Goal: Task Accomplishment & Management: Use online tool/utility

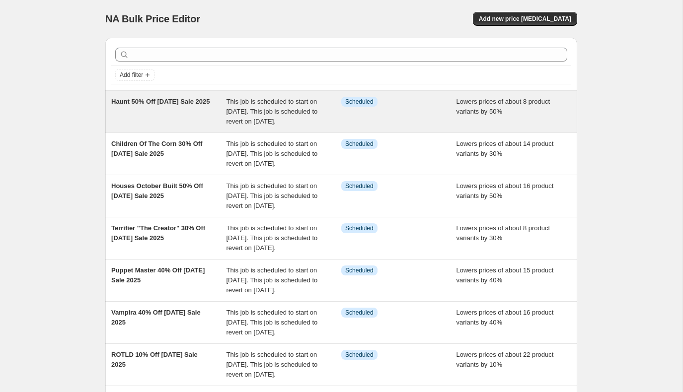
click at [182, 101] on span "Haunt 50% Off Labor Day Sale 2025" at bounding box center [160, 101] width 98 height 7
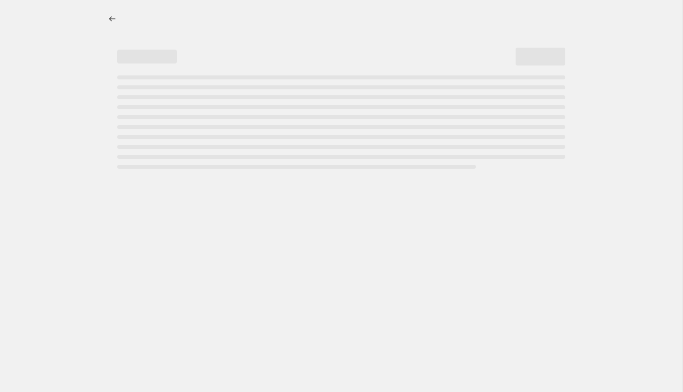
select select "percentage"
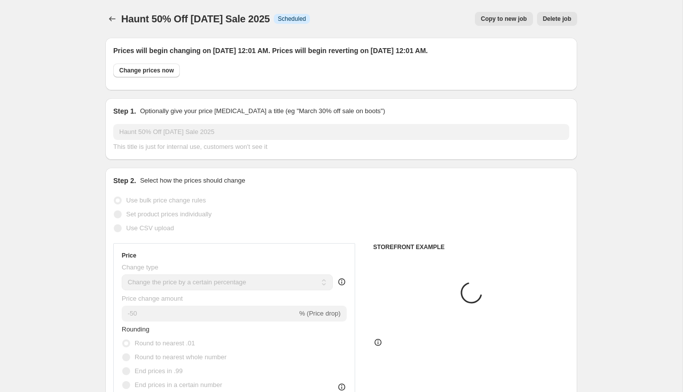
select select "product"
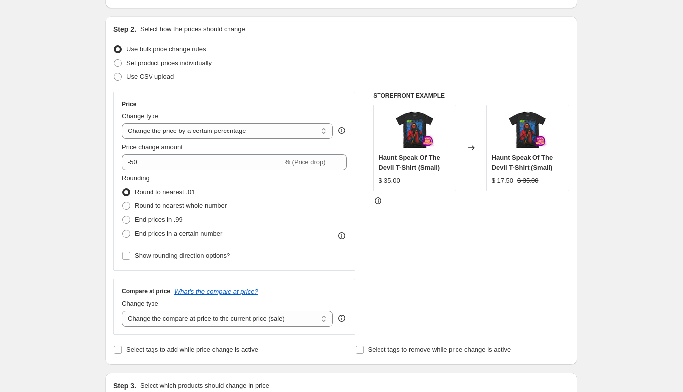
scroll to position [165, 0]
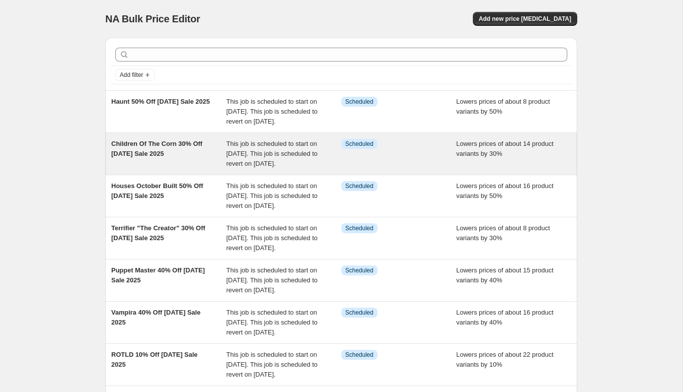
click at [174, 156] on span "Children Of The Corn 30% Off Labor Day Sale 2025" at bounding box center [156, 148] width 91 height 17
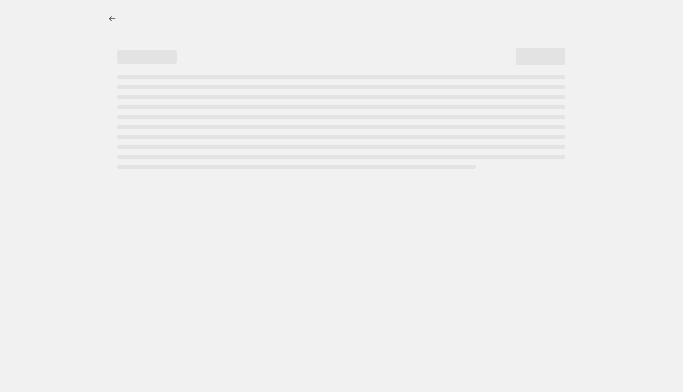
select select "percentage"
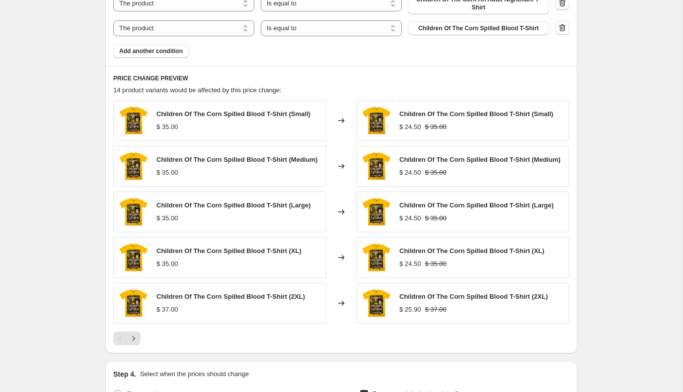
scroll to position [746, 0]
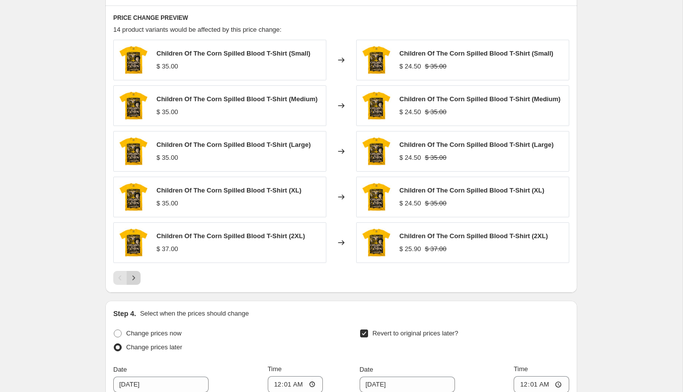
click at [136, 278] on icon "Next" at bounding box center [134, 278] width 10 height 10
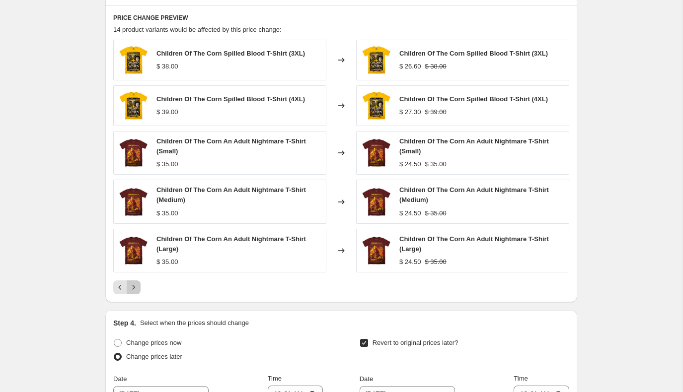
click at [136, 286] on icon "Next" at bounding box center [134, 288] width 10 height 10
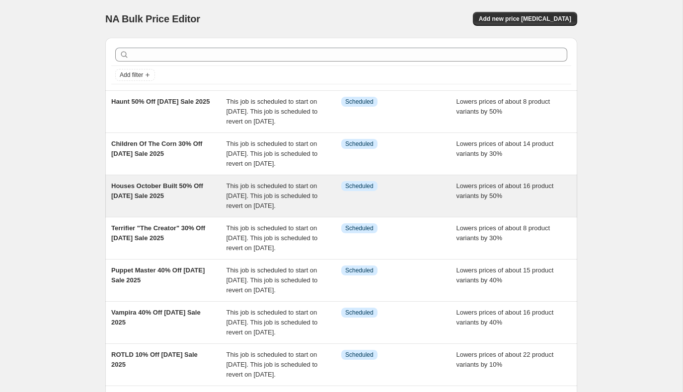
click at [162, 200] on span "Houses October Built 50% Off Labor Day Sale 2025" at bounding box center [157, 190] width 92 height 17
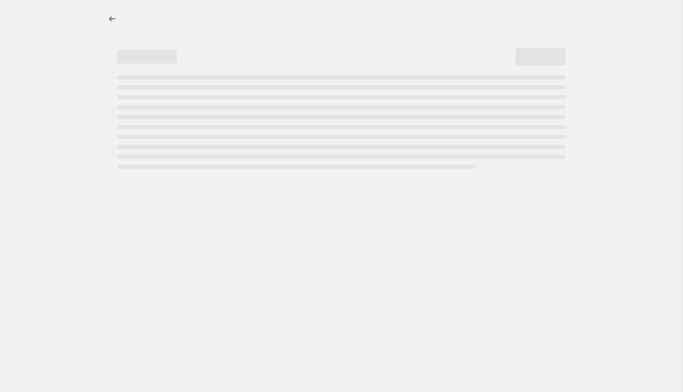
select select "percentage"
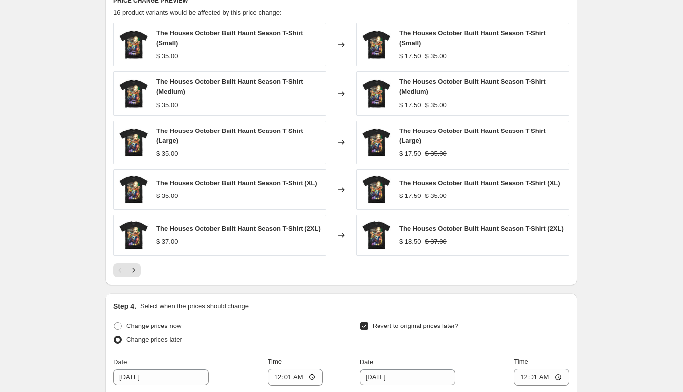
scroll to position [772, 0]
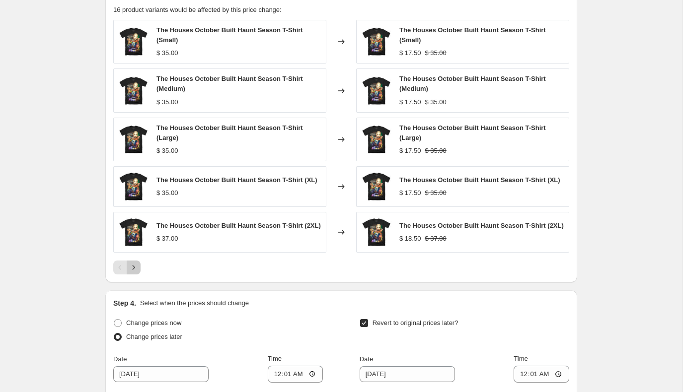
click at [133, 270] on icon "Next" at bounding box center [134, 267] width 2 height 4
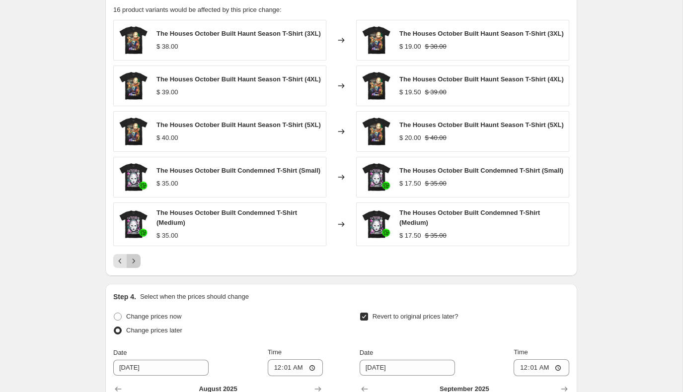
click at [136, 266] on icon "Next" at bounding box center [134, 261] width 10 height 10
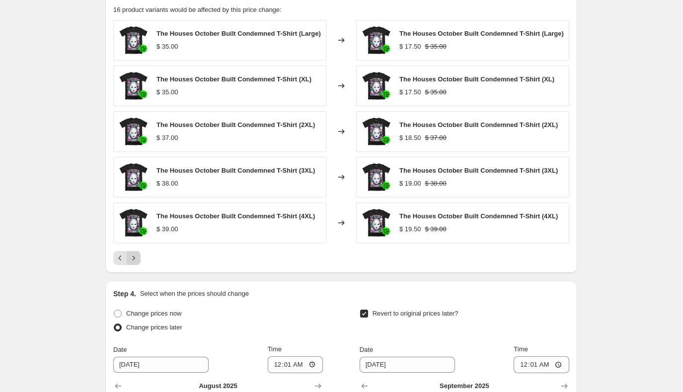
click at [136, 263] on icon "Next" at bounding box center [134, 258] width 10 height 10
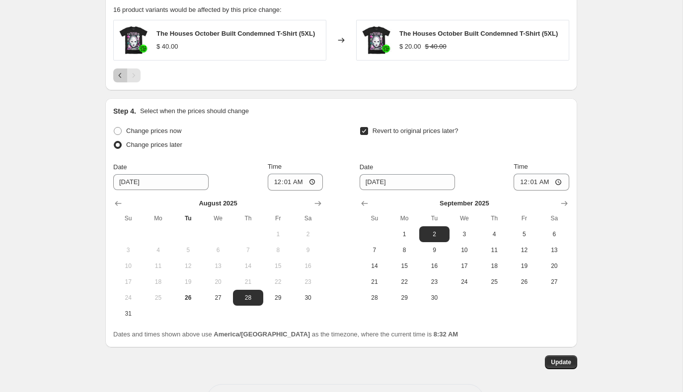
click at [121, 80] on icon "Previous" at bounding box center [120, 76] width 10 height 10
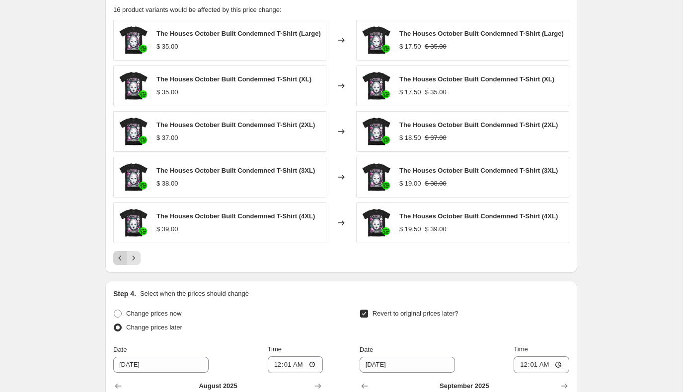
click at [121, 263] on icon "Previous" at bounding box center [120, 258] width 10 height 10
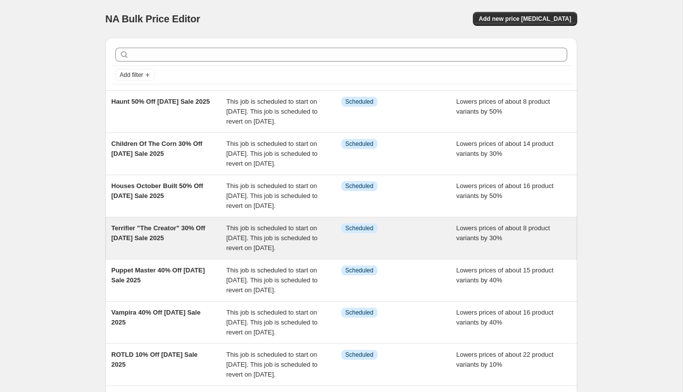
click at [147, 242] on span "Terrifier "The Creator" 30% Off Labor Day Sale 2025" at bounding box center [158, 233] width 94 height 17
select select "percentage"
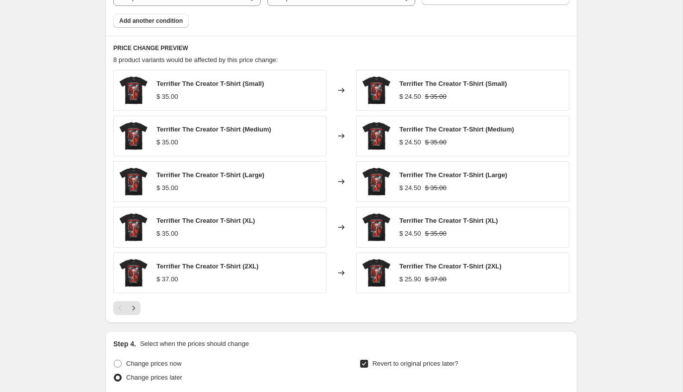
scroll to position [688, 0]
click at [134, 305] on icon "Next" at bounding box center [134, 308] width 10 height 10
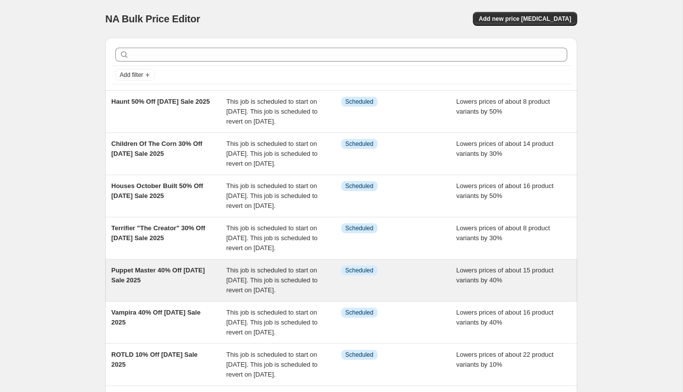
click at [149, 284] on span "Puppet Master 40% Off Labor Day Sale 2025" at bounding box center [157, 275] width 93 height 17
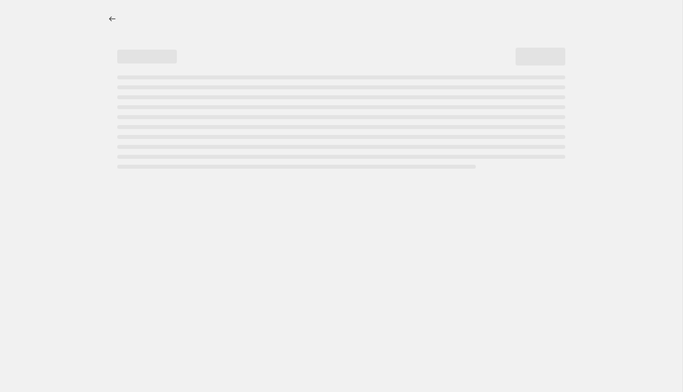
select select "percentage"
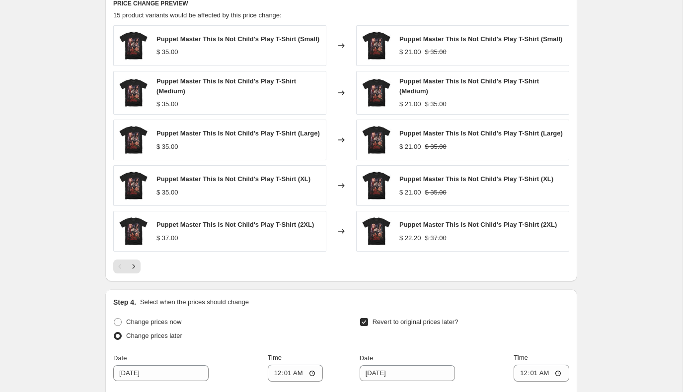
scroll to position [765, 0]
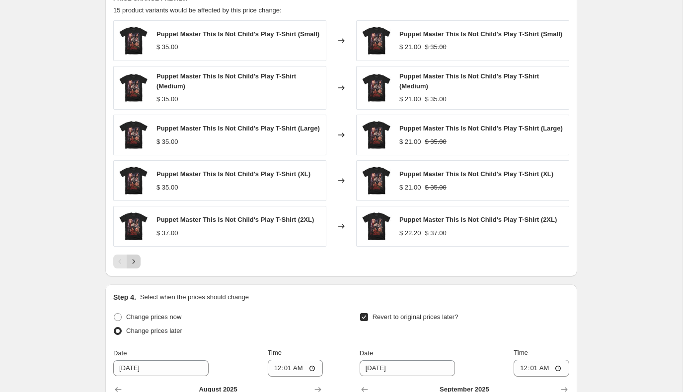
click at [135, 267] on icon "Next" at bounding box center [134, 262] width 10 height 10
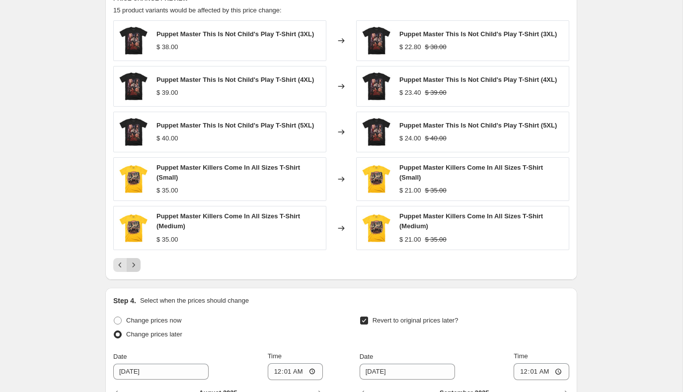
click at [135, 270] on icon "Next" at bounding box center [134, 265] width 10 height 10
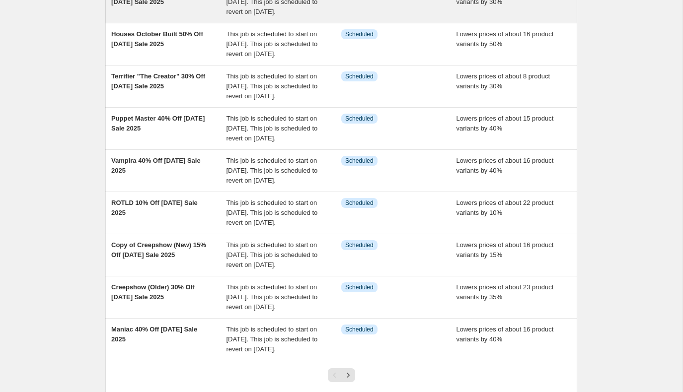
scroll to position [156, 0]
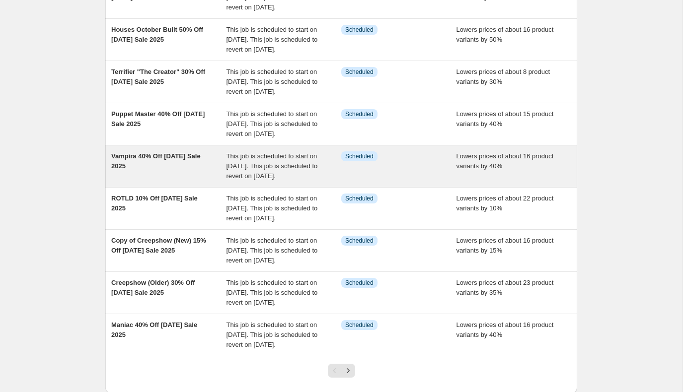
click at [181, 181] on div "Vampira 40% Off Labor Day Sale 2025" at bounding box center [168, 166] width 115 height 30
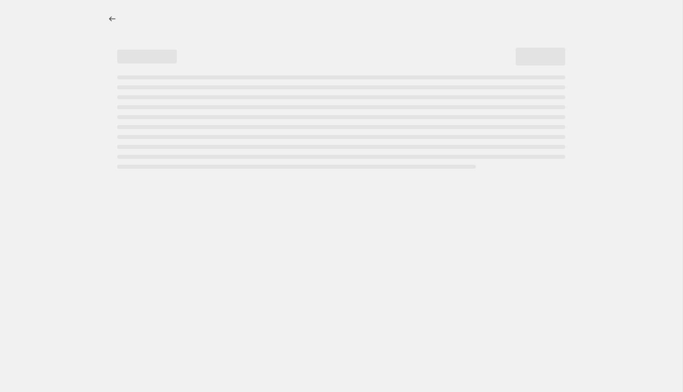
select select "percentage"
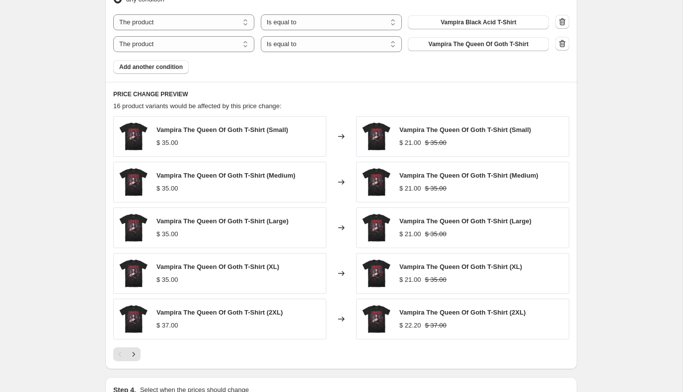
scroll to position [668, 0]
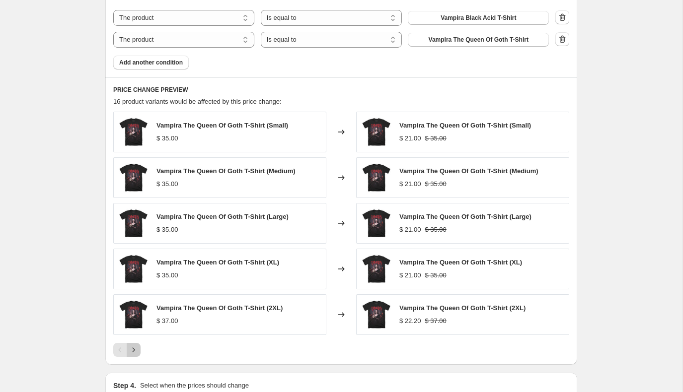
click at [136, 348] on icon "Next" at bounding box center [134, 350] width 10 height 10
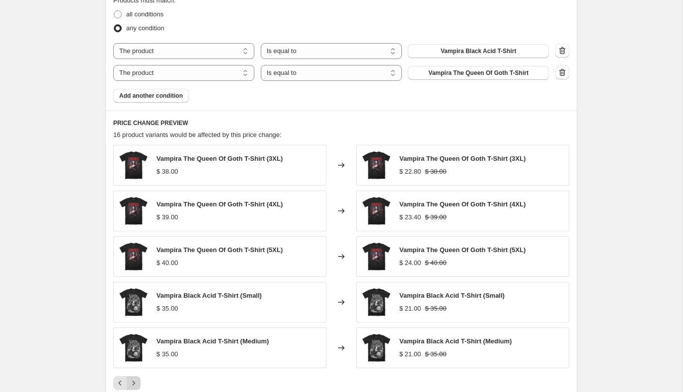
scroll to position [629, 0]
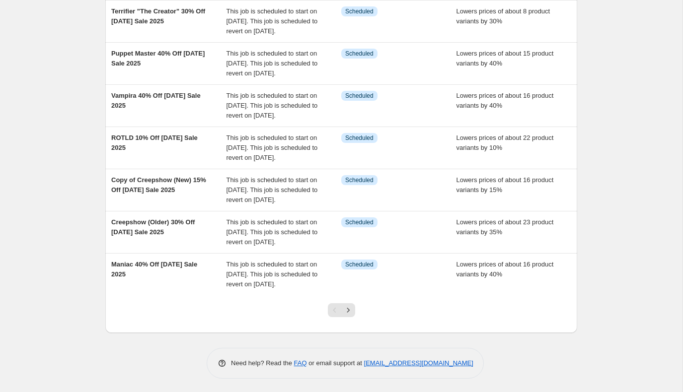
scroll to position [219, 0]
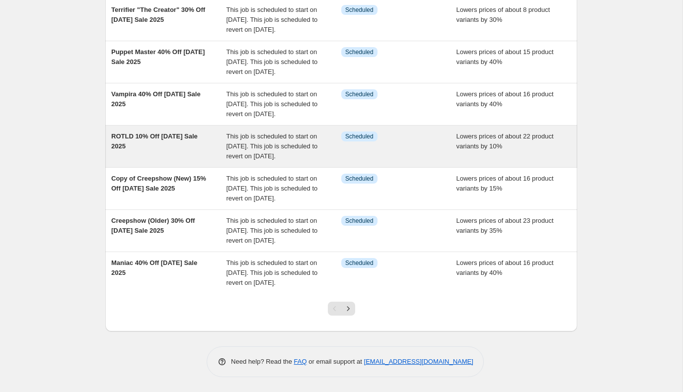
click at [129, 150] on span "ROTLD 10% Off Labor Day Sale 2025" at bounding box center [154, 141] width 86 height 17
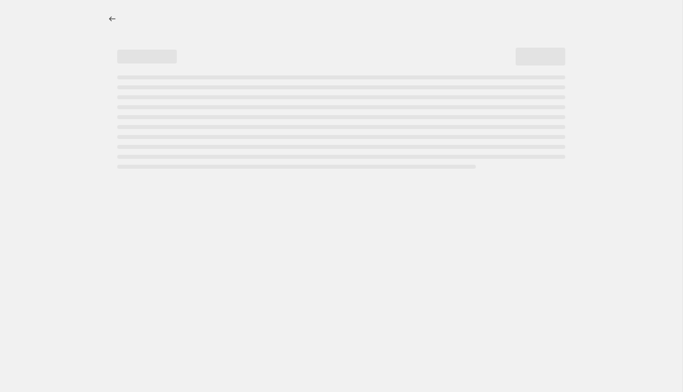
select select "percentage"
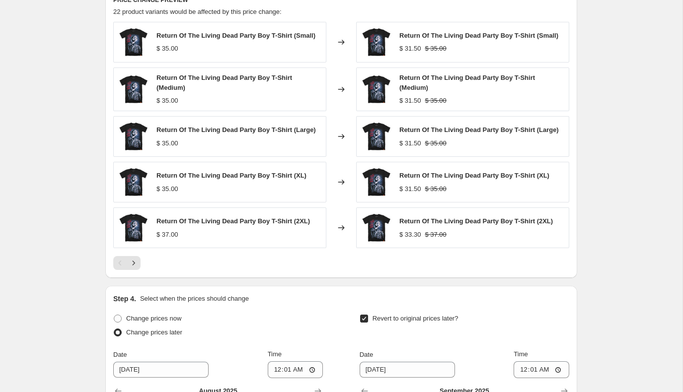
scroll to position [800, 0]
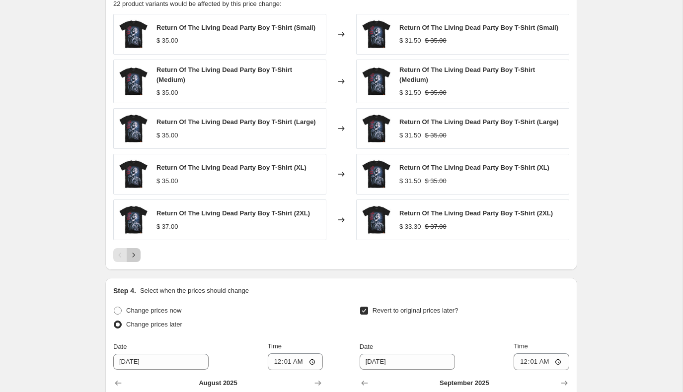
click at [137, 257] on icon "Next" at bounding box center [134, 255] width 10 height 10
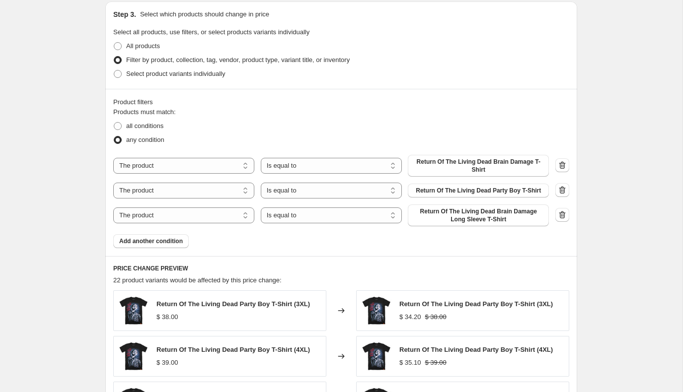
scroll to position [524, 0]
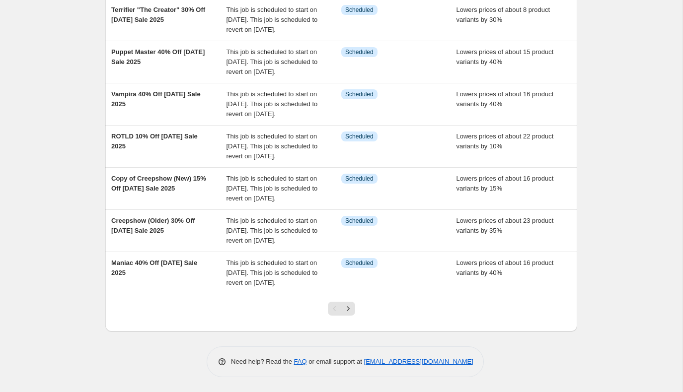
scroll to position [279, 0]
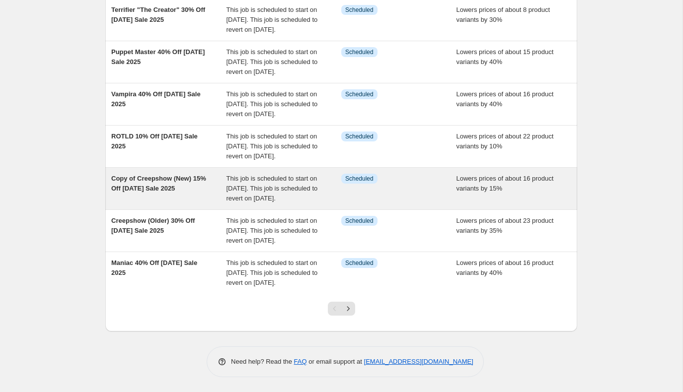
click at [150, 192] on span "Copy of Creepshow (New) 15% Off Labor Day Sale 2025" at bounding box center [158, 183] width 95 height 17
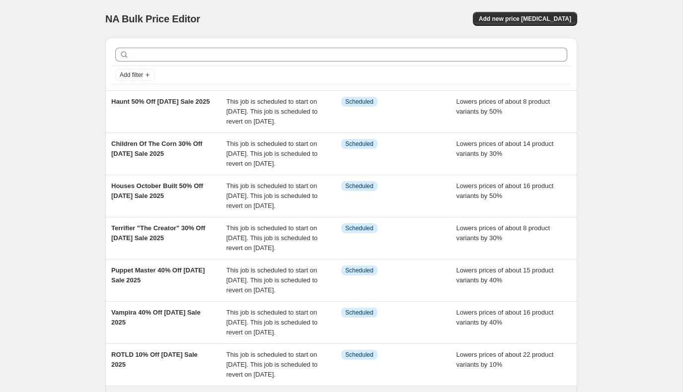
select select "percentage"
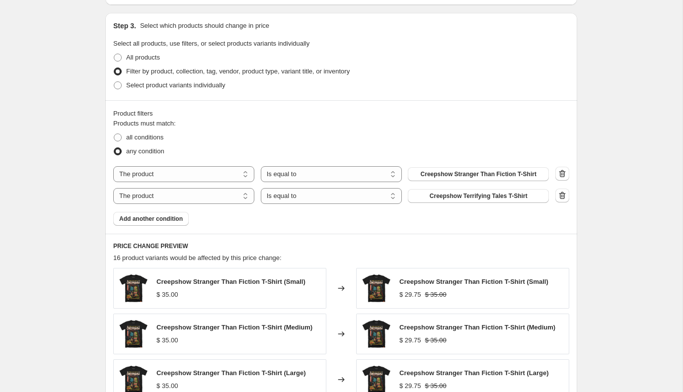
scroll to position [512, 0]
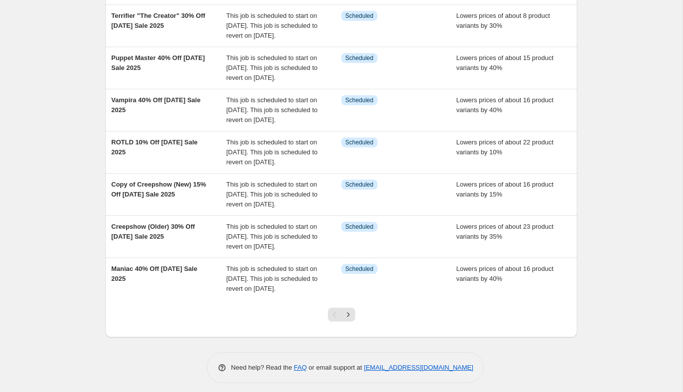
scroll to position [318, 0]
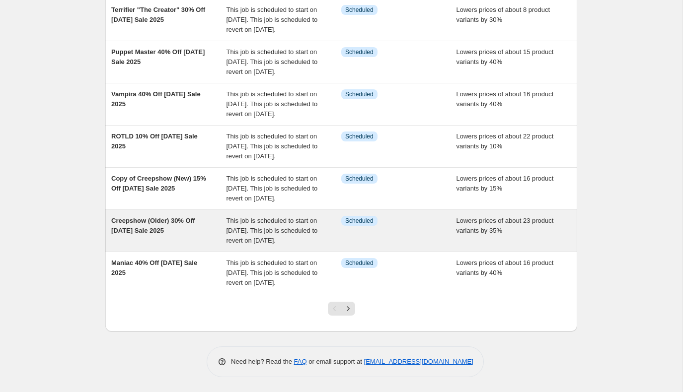
click at [128, 216] on div "Creepshow (Older) 30% Off Labor Day Sale 2025" at bounding box center [168, 231] width 115 height 30
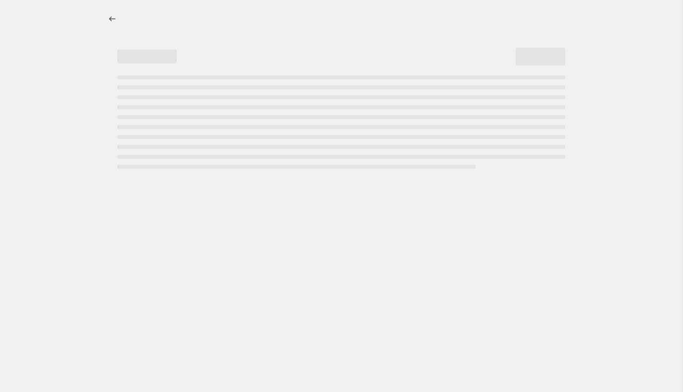
select select "percentage"
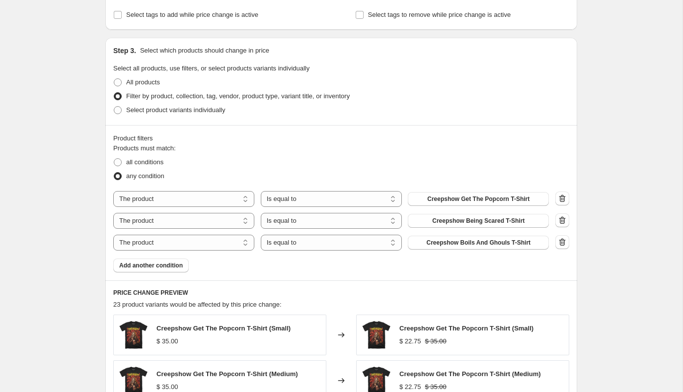
scroll to position [535, 0]
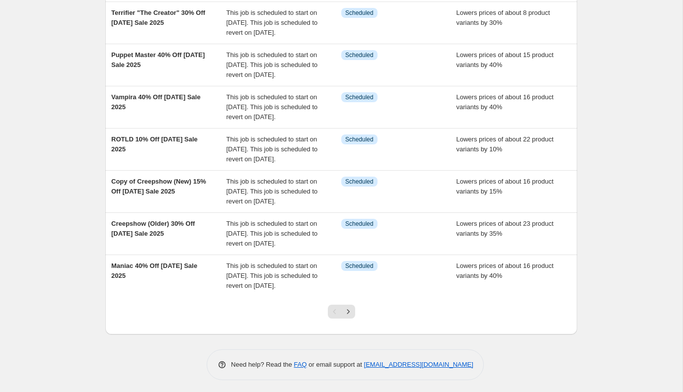
scroll to position [318, 0]
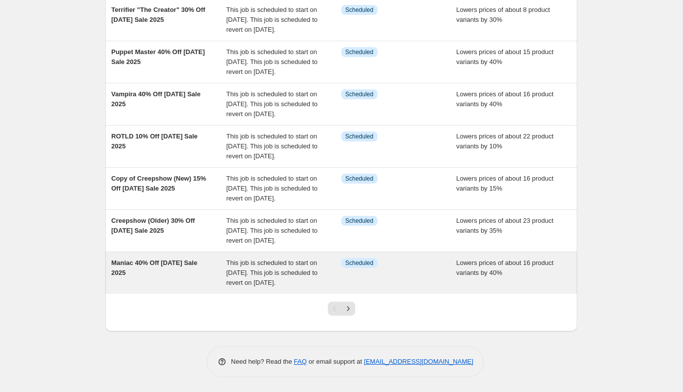
click at [142, 259] on span "Maniac 40% Off Labor Day Sale 2025" at bounding box center [154, 267] width 86 height 17
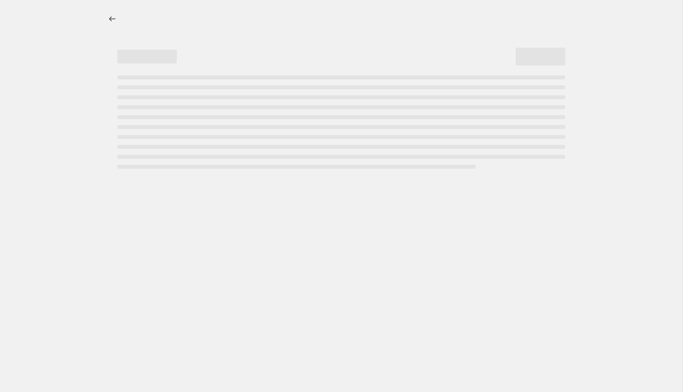
select select "percentage"
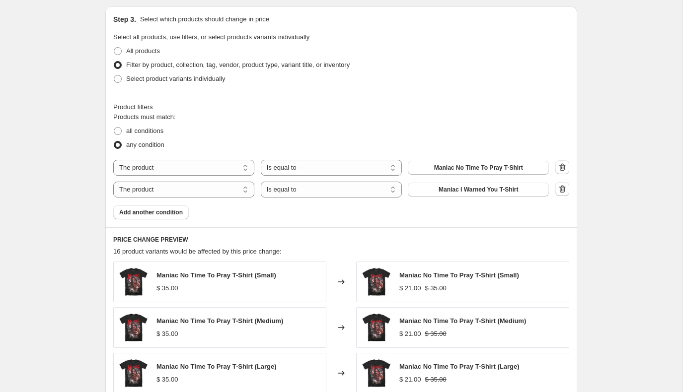
scroll to position [521, 0]
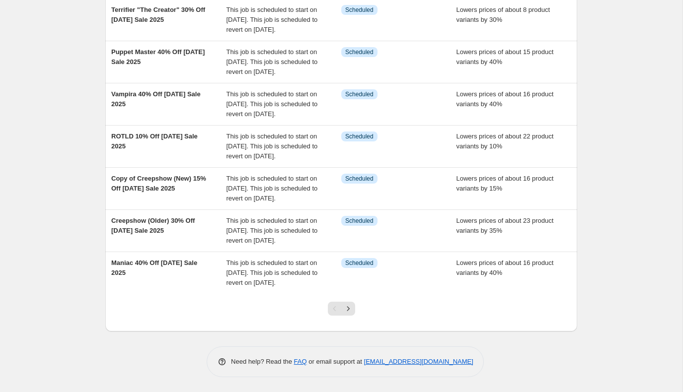
scroll to position [318, 0]
click at [346, 312] on icon "Next" at bounding box center [348, 309] width 10 height 10
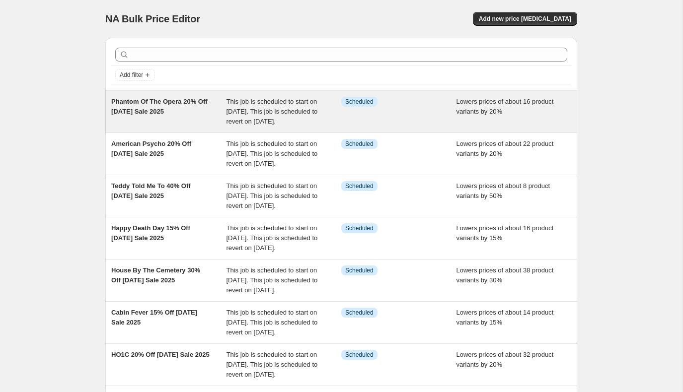
click at [154, 111] on span "Phantom Of The Opera 20% Off Labor Day Sale 2025" at bounding box center [159, 106] width 96 height 17
select select "percentage"
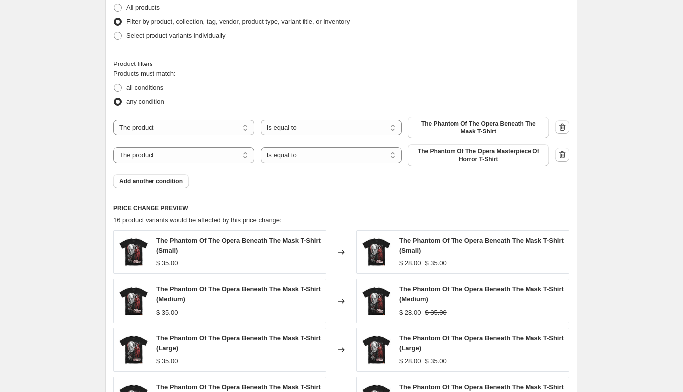
scroll to position [564, 0]
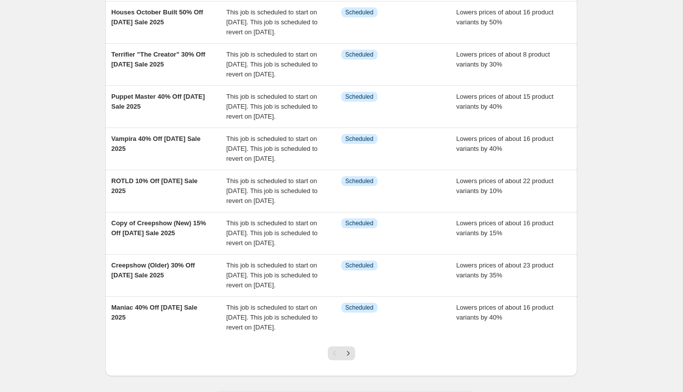
scroll to position [318, 0]
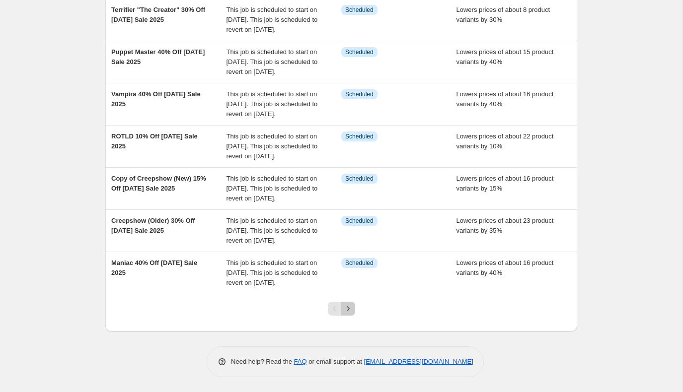
click at [346, 307] on icon "Next" at bounding box center [348, 309] width 10 height 10
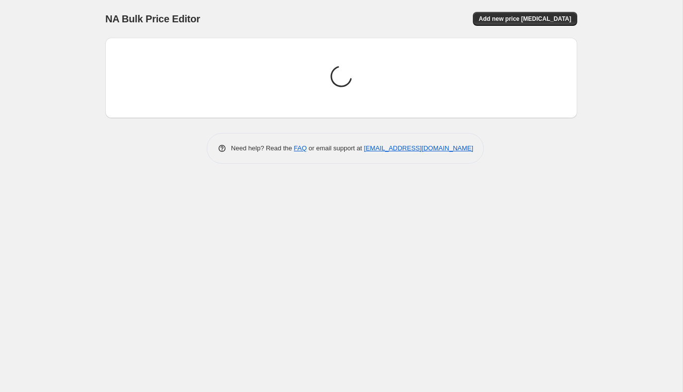
scroll to position [0, 0]
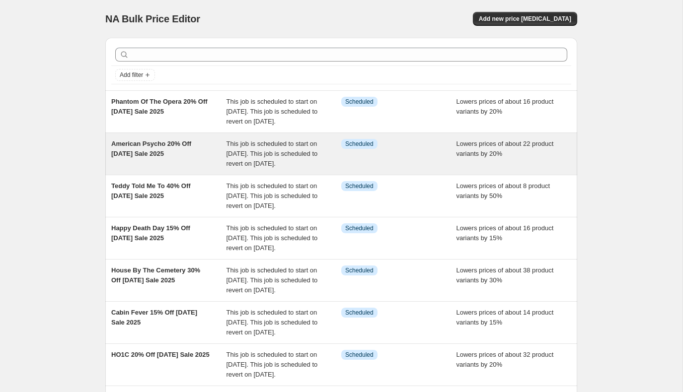
click at [150, 159] on div "American Psycho 20% Off Labor Day Sale 2025" at bounding box center [168, 154] width 115 height 30
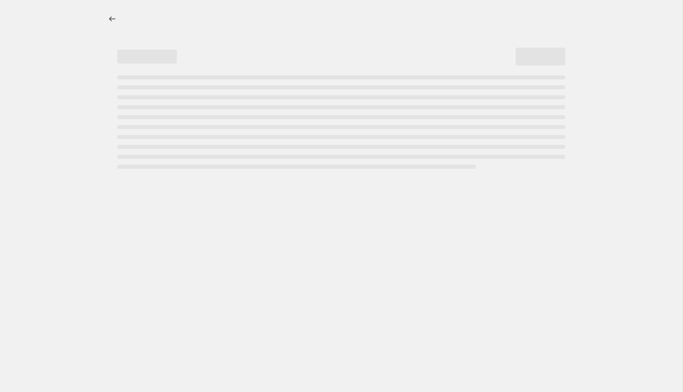
select select "percentage"
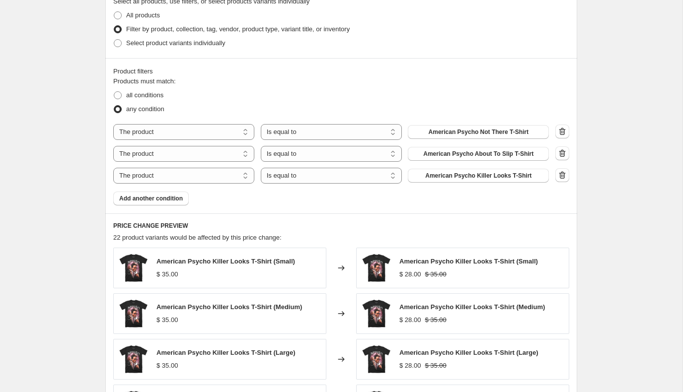
scroll to position [567, 0]
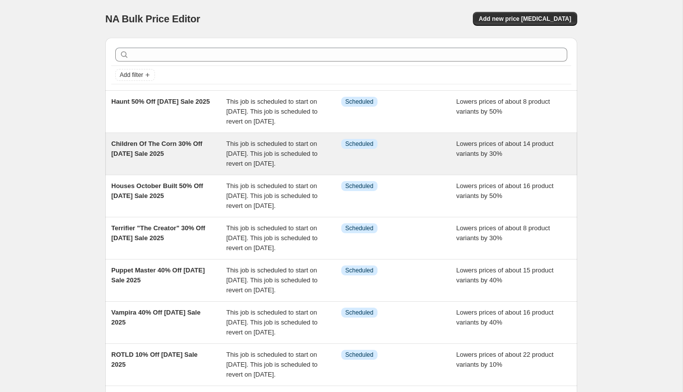
scroll to position [318, 0]
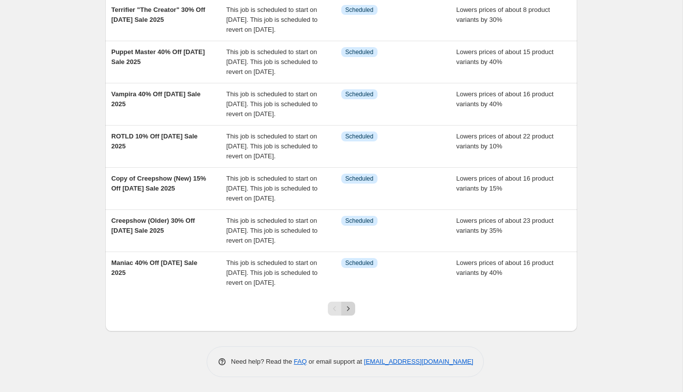
click at [350, 309] on icon "Next" at bounding box center [348, 309] width 10 height 10
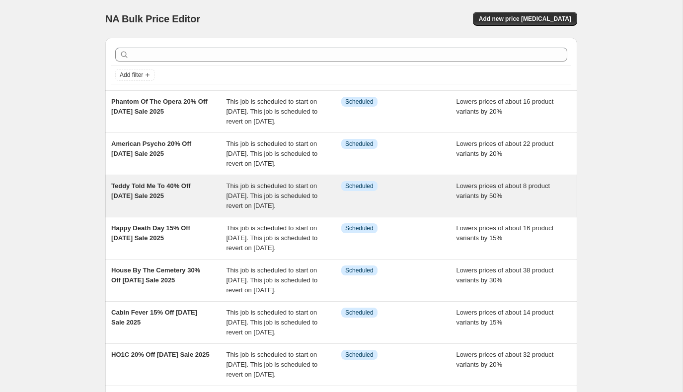
click at [161, 200] on span "Teddy Told Me To 40% Off Labor Day Sale 2025" at bounding box center [150, 190] width 79 height 17
select select "percentage"
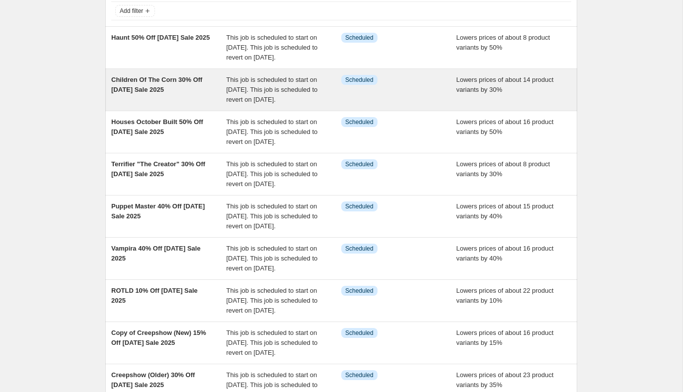
scroll to position [318, 0]
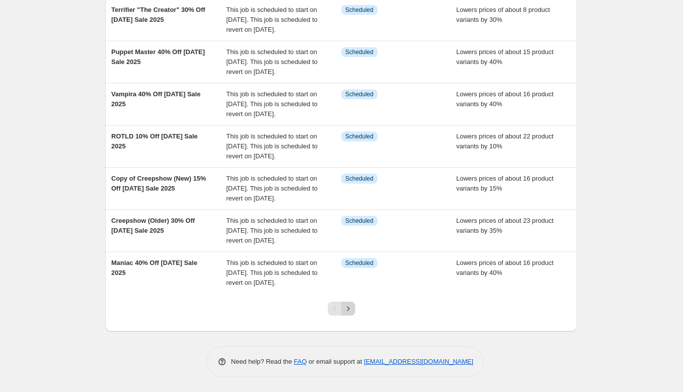
click at [348, 313] on icon "Next" at bounding box center [348, 309] width 10 height 10
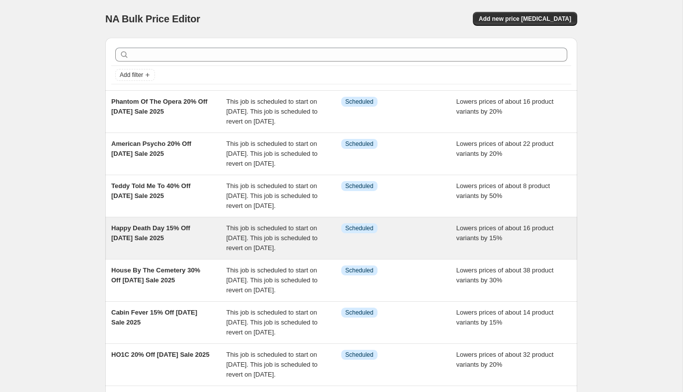
click at [151, 242] on span "Happy Death Day 15% Off Labor Day Sale 2025" at bounding box center [150, 233] width 79 height 17
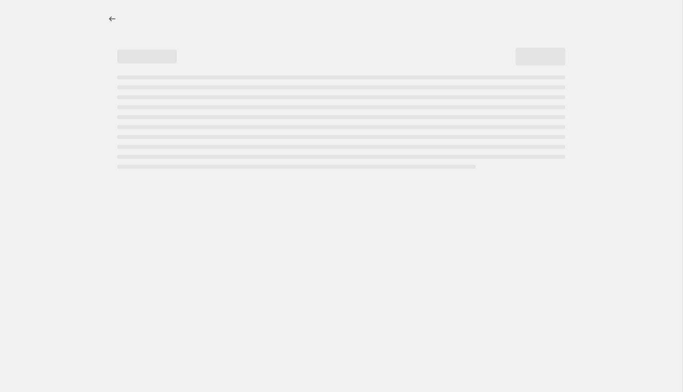
select select "percentage"
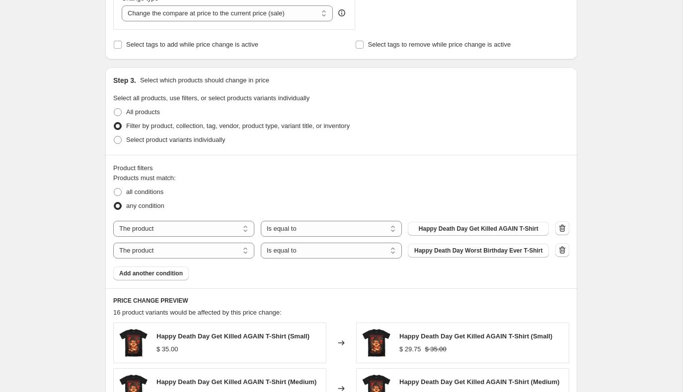
scroll to position [457, 0]
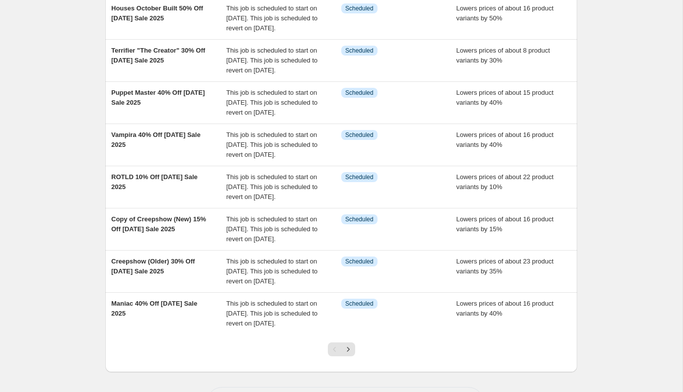
scroll to position [318, 0]
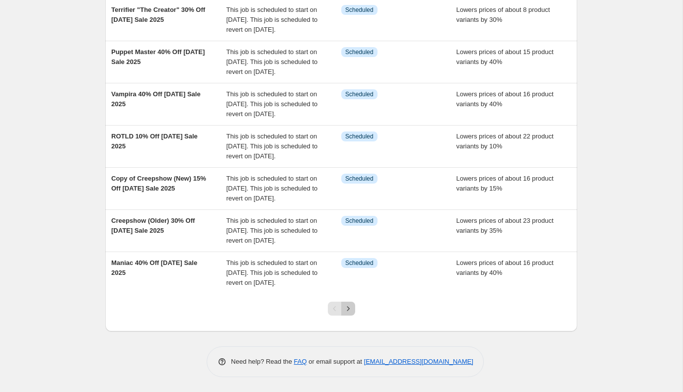
click at [349, 309] on icon "Next" at bounding box center [348, 309] width 10 height 10
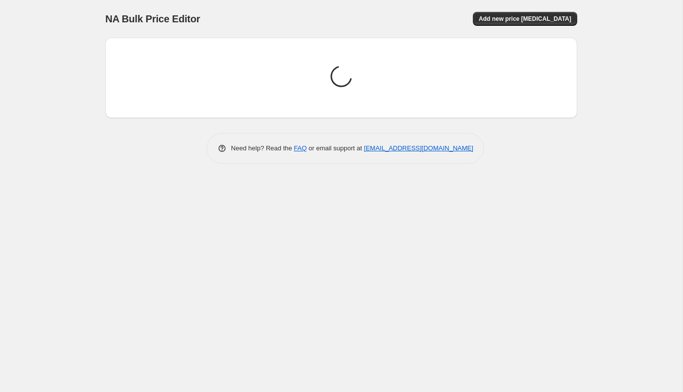
scroll to position [0, 0]
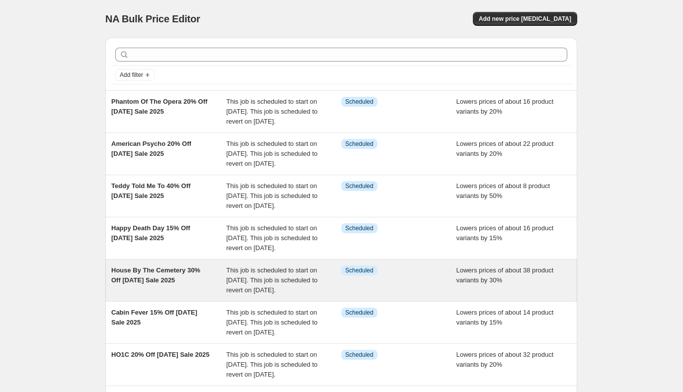
click at [187, 296] on div "House By The Cemetery 30% Off Labor Day Sale 2025" at bounding box center [168, 281] width 115 height 30
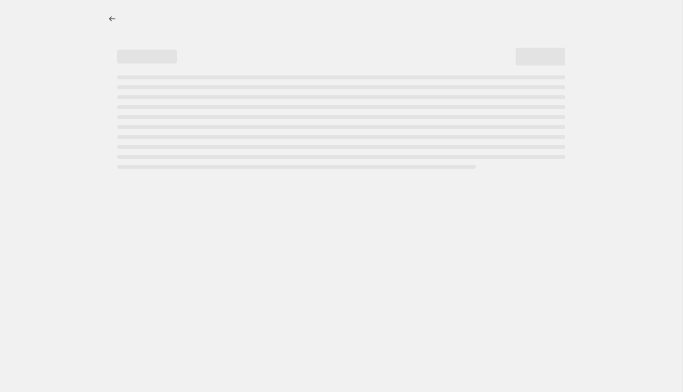
select select "percentage"
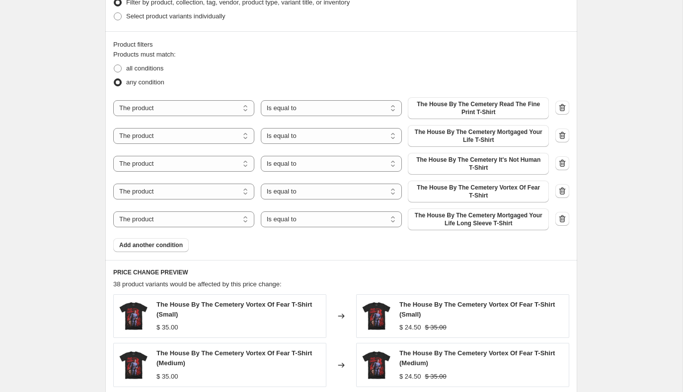
scroll to position [586, 0]
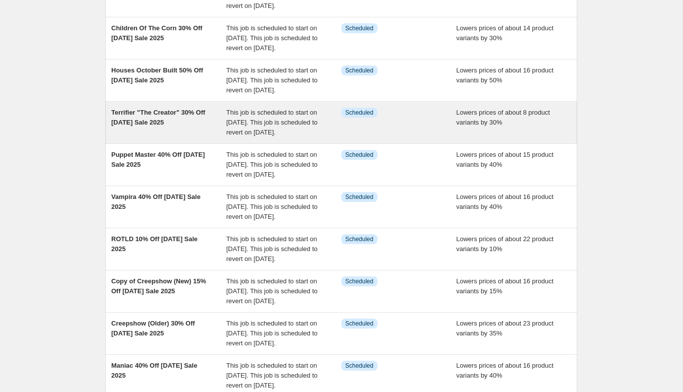
scroll to position [318, 0]
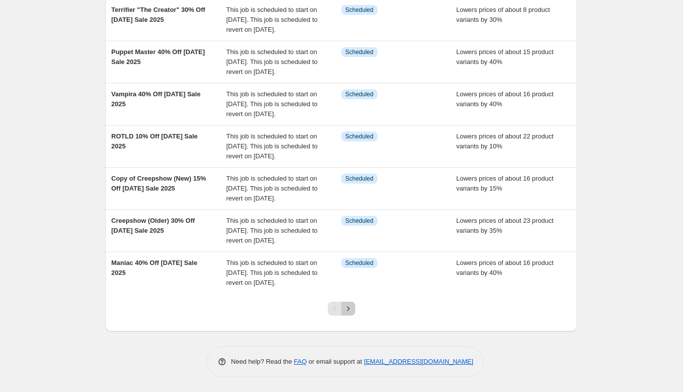
click at [348, 307] on icon "Next" at bounding box center [348, 308] width 2 height 4
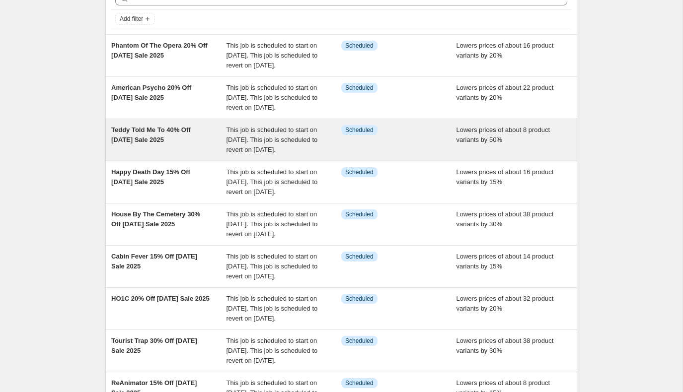
scroll to position [71, 0]
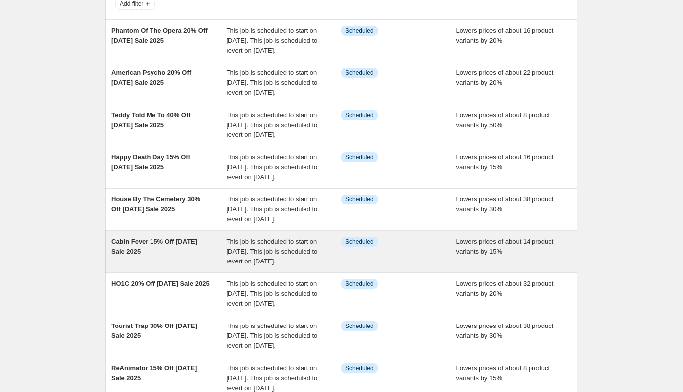
click at [172, 267] on div "Cabin Fever 15% Off Labor Day Sale 2025" at bounding box center [168, 252] width 115 height 30
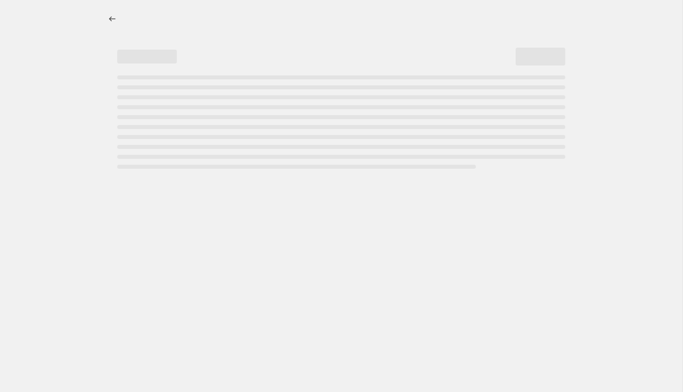
select select "percentage"
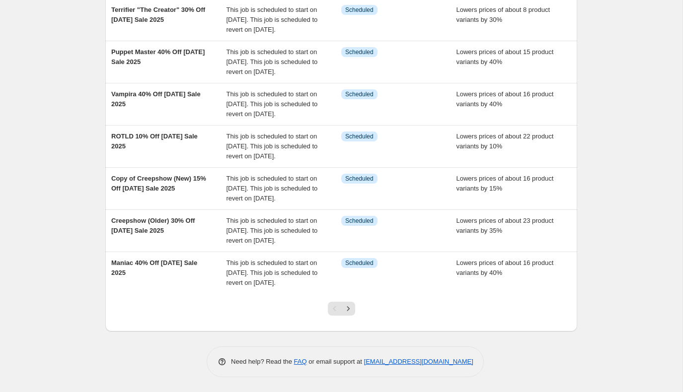
scroll to position [318, 0]
click at [348, 310] on icon "Next" at bounding box center [348, 309] width 10 height 10
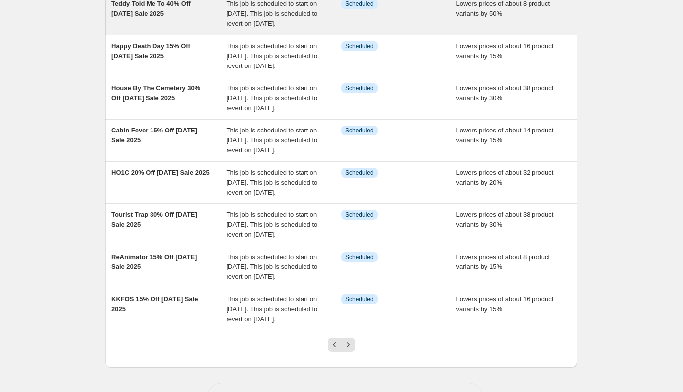
scroll to position [183, 0]
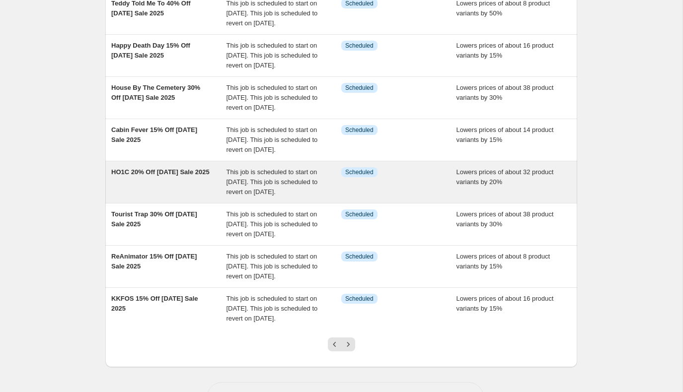
click at [186, 197] on div "HO1C 20% Off Labor Day Sale 2025" at bounding box center [168, 182] width 115 height 30
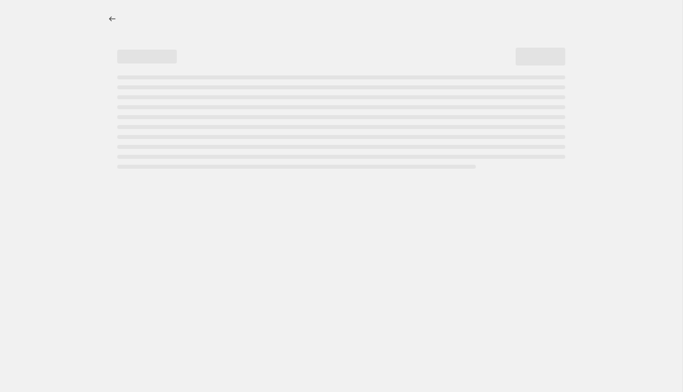
select select "percentage"
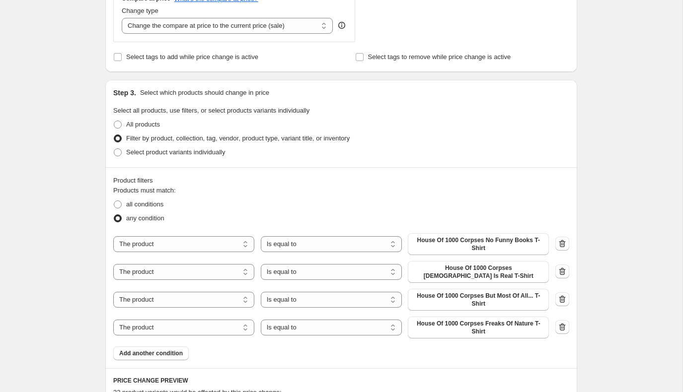
scroll to position [555, 0]
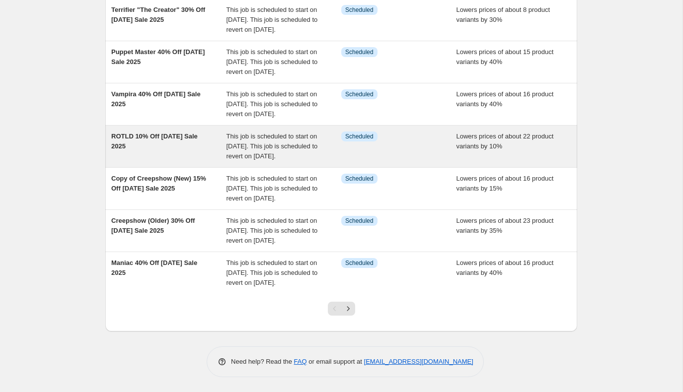
scroll to position [263, 0]
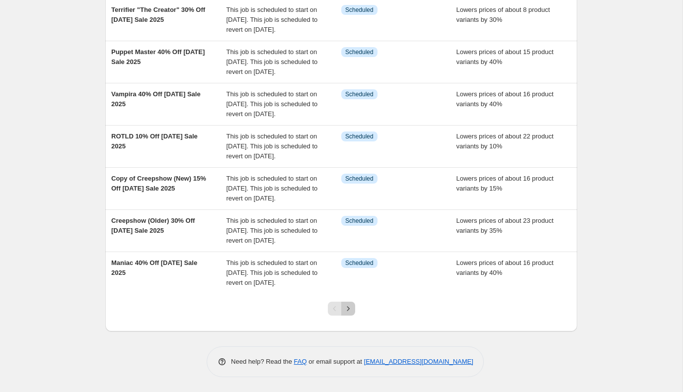
click at [348, 314] on icon "Next" at bounding box center [348, 309] width 10 height 10
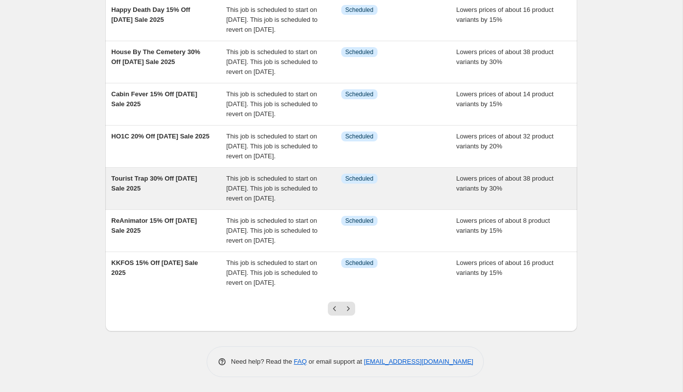
click at [187, 204] on div "Tourist Trap 30% Off Labor Day Sale 2025" at bounding box center [168, 189] width 115 height 30
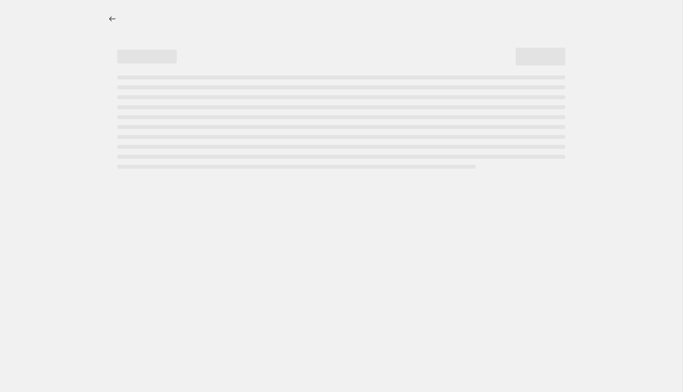
select select "percentage"
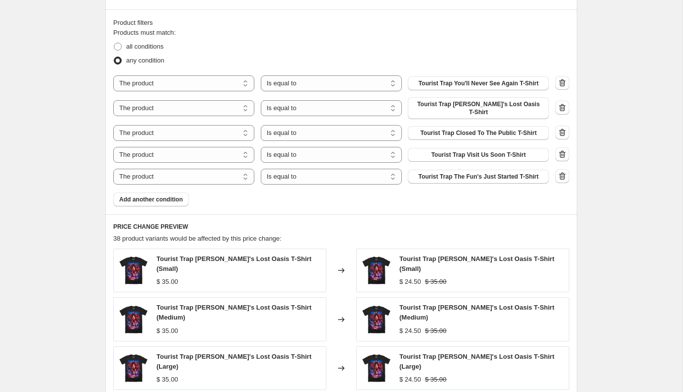
scroll to position [613, 0]
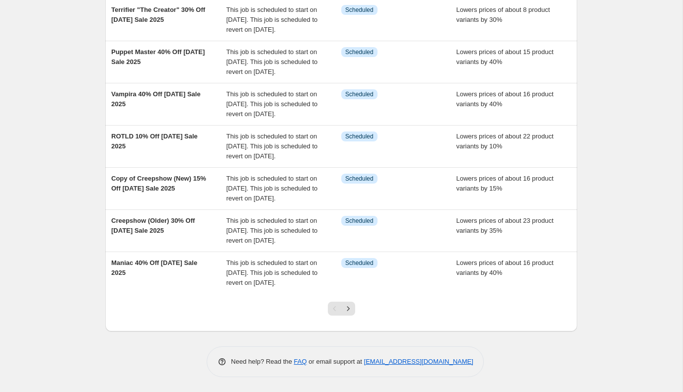
scroll to position [318, 0]
click at [349, 306] on icon "Next" at bounding box center [348, 309] width 10 height 10
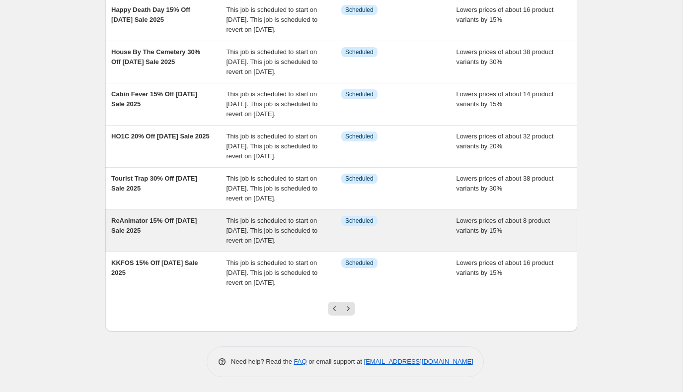
click at [170, 217] on span "ReAnimator 15% Off Labor Day Sale 2025" at bounding box center [153, 225] width 85 height 17
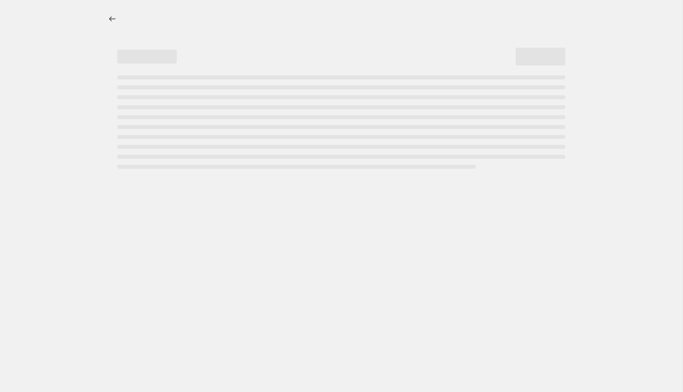
select select "percentage"
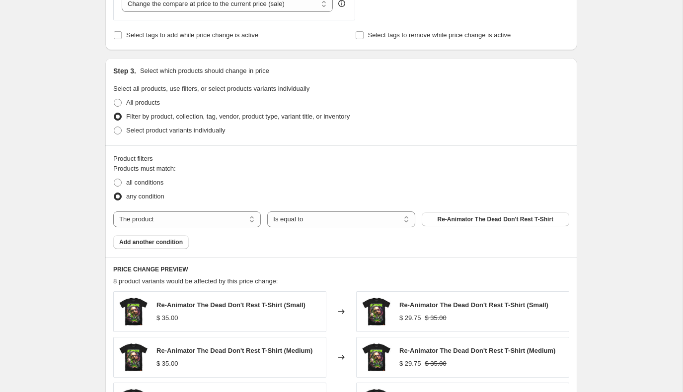
scroll to position [470, 0]
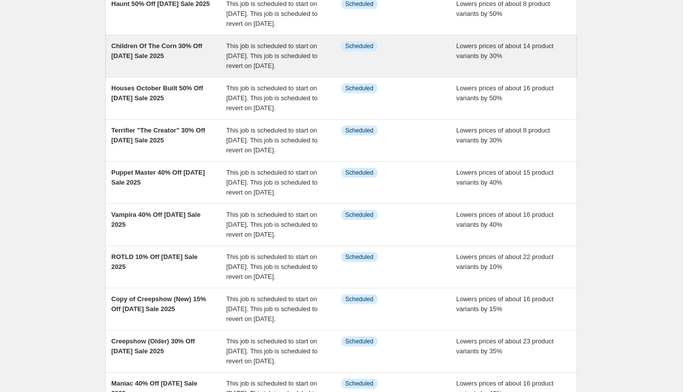
scroll to position [318, 0]
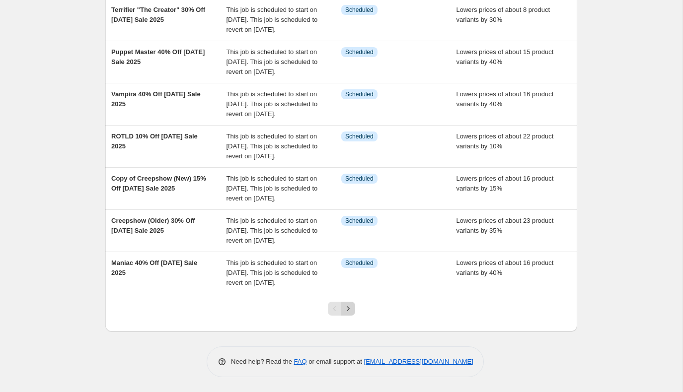
click at [349, 313] on icon "Next" at bounding box center [348, 309] width 10 height 10
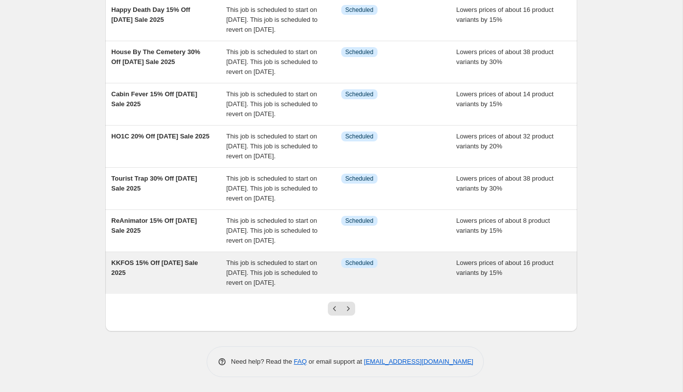
click at [178, 259] on span "KKFOS 15% Off Labor Day Sale 2025" at bounding box center [154, 267] width 87 height 17
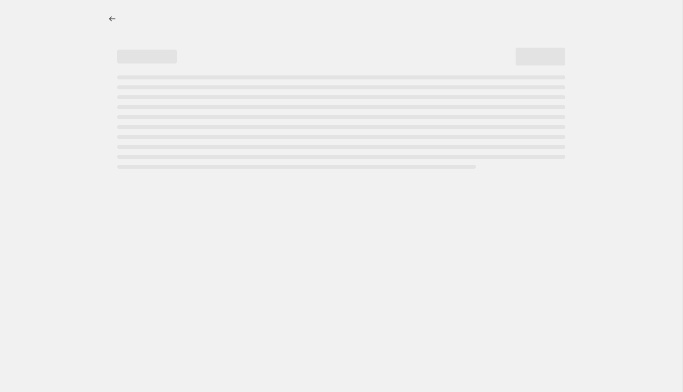
select select "percentage"
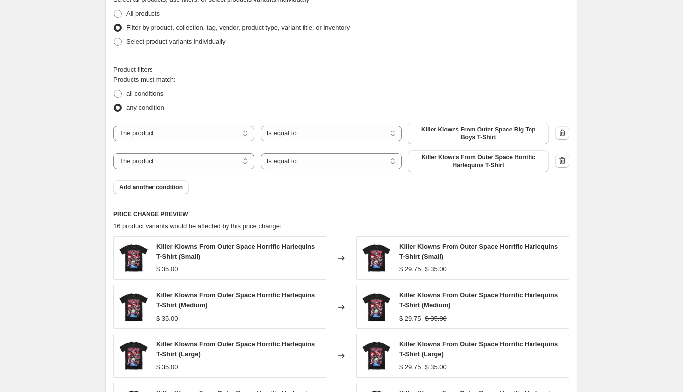
scroll to position [561, 0]
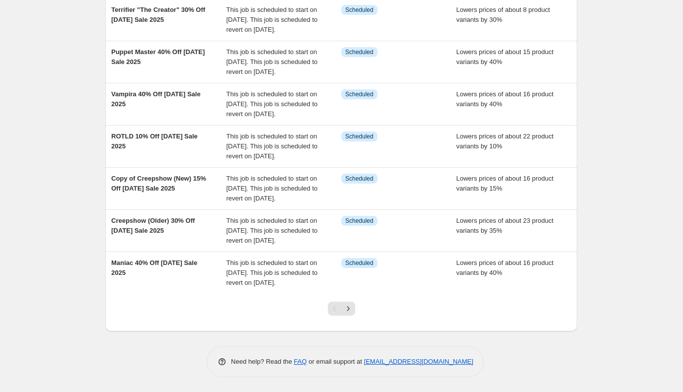
scroll to position [318, 0]
click at [353, 307] on button "Next" at bounding box center [348, 309] width 14 height 14
click at [348, 307] on icon "Next" at bounding box center [348, 309] width 10 height 10
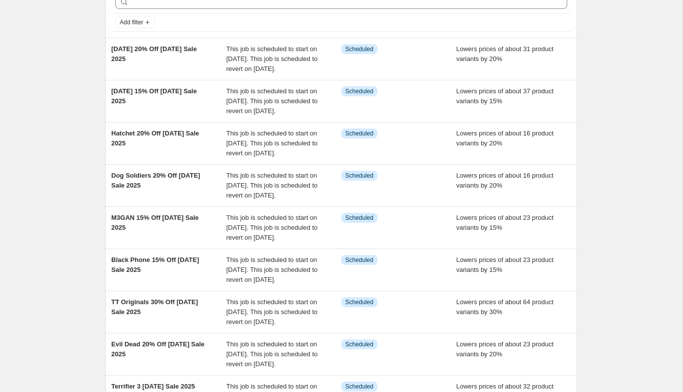
scroll to position [0, 0]
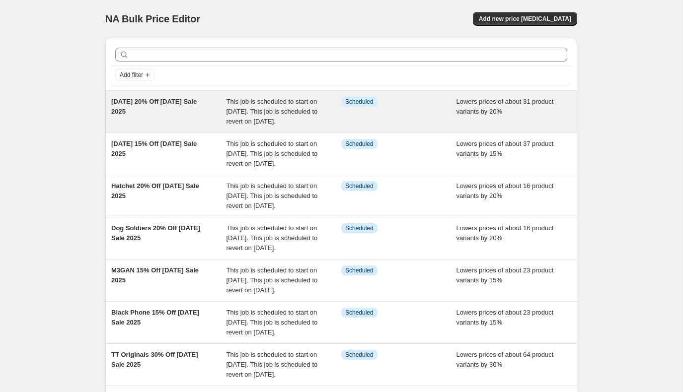
click at [171, 115] on span "Day Of The Dead 20% Off Labor Day Sale 2025" at bounding box center [153, 106] width 85 height 17
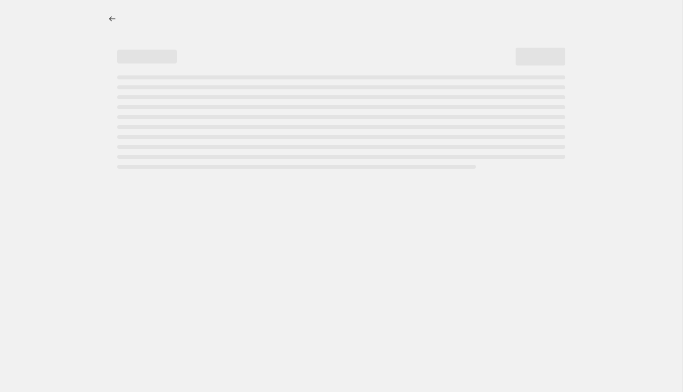
select select "percentage"
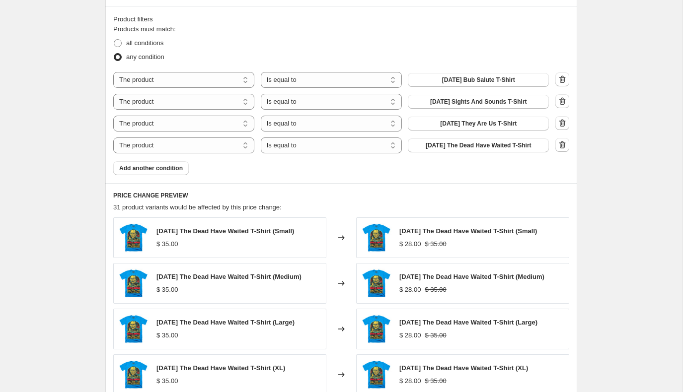
scroll to position [610, 0]
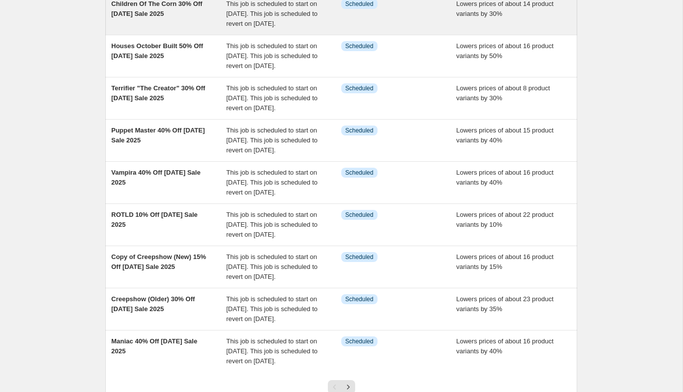
scroll to position [318, 0]
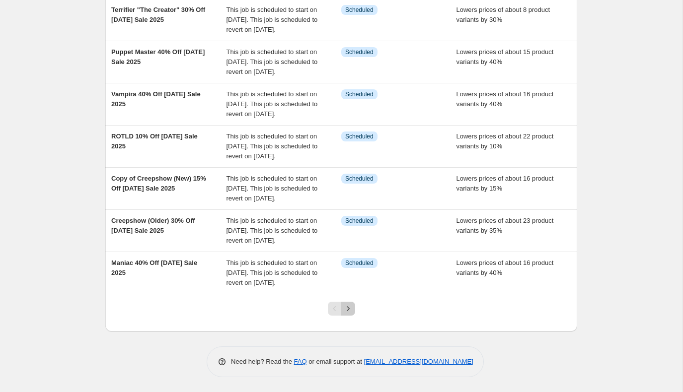
click at [351, 304] on icon "Next" at bounding box center [348, 309] width 10 height 10
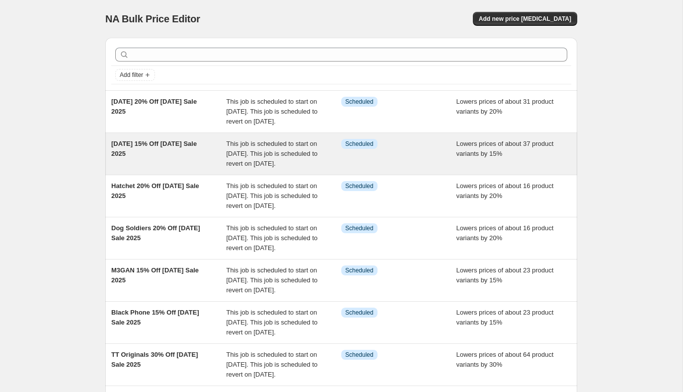
click at [183, 168] on div "Halloween 15% Off Labor Day Sale 2025" at bounding box center [168, 154] width 115 height 30
select select "percentage"
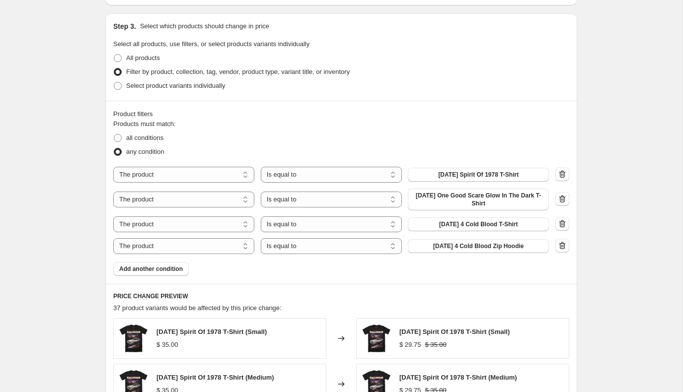
scroll to position [515, 0]
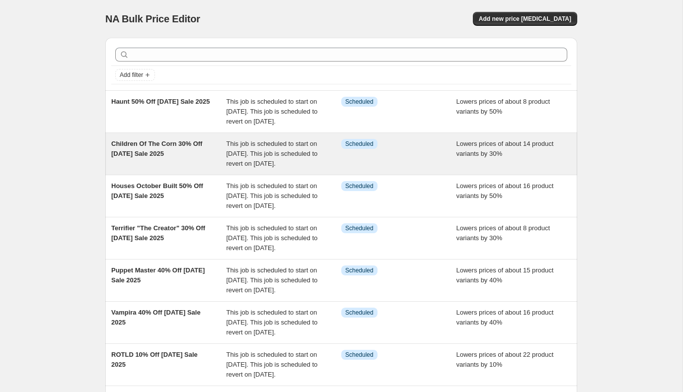
scroll to position [318, 0]
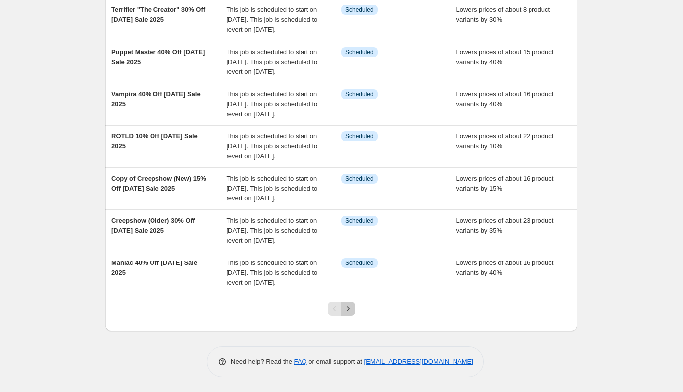
click at [347, 308] on icon "Next" at bounding box center [348, 309] width 10 height 10
click at [348, 312] on icon "Next" at bounding box center [348, 309] width 10 height 10
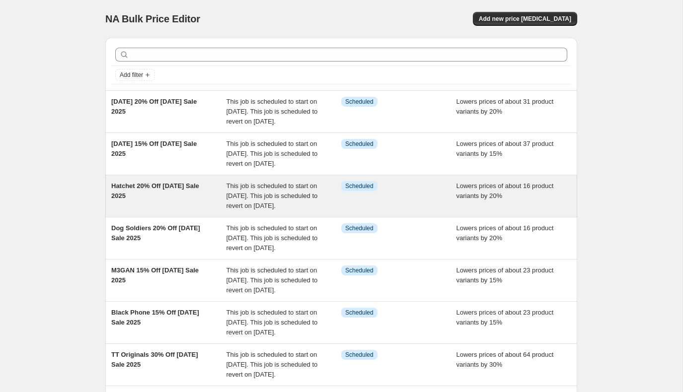
click at [154, 211] on div "Hatchet 20% Off Labor Day Sale 2025" at bounding box center [168, 196] width 115 height 30
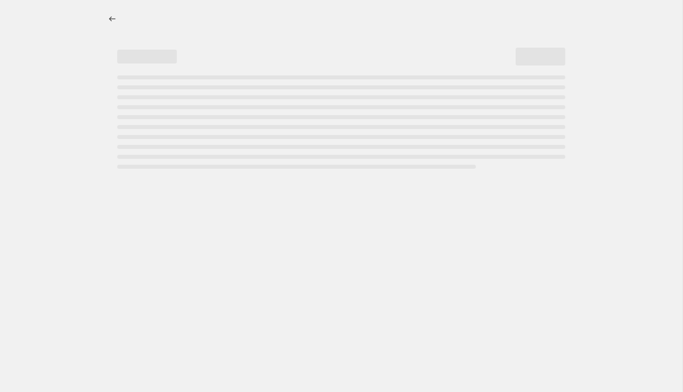
select select "percentage"
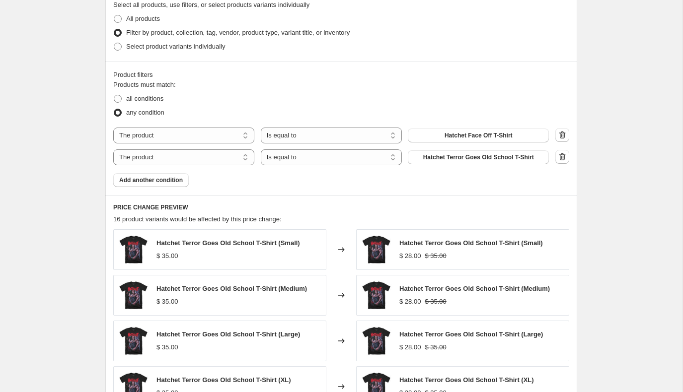
scroll to position [552, 0]
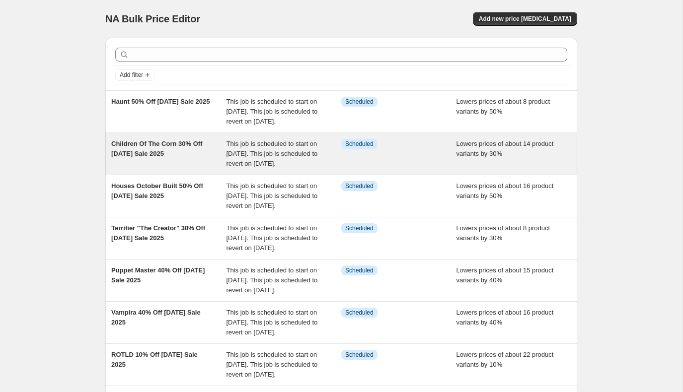
scroll to position [318, 0]
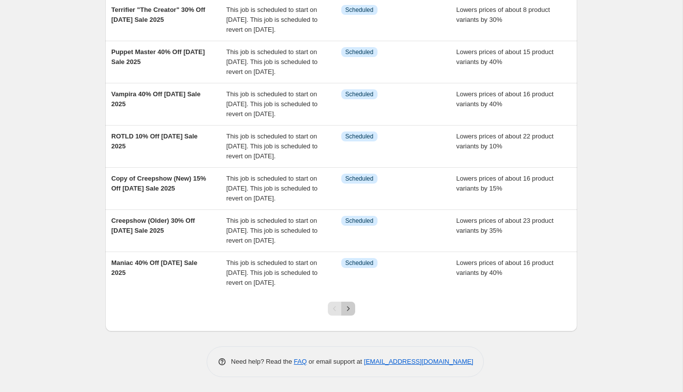
click at [351, 310] on icon "Next" at bounding box center [348, 309] width 10 height 10
click at [349, 307] on icon "Next" at bounding box center [348, 309] width 10 height 10
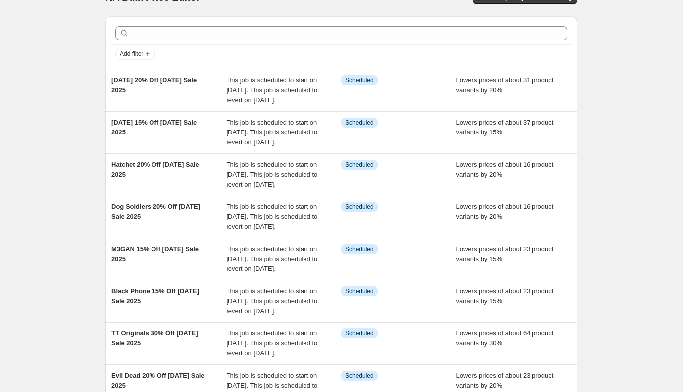
scroll to position [38, 0]
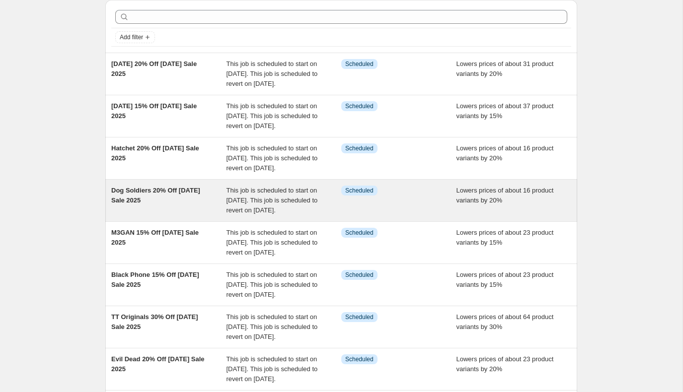
click at [195, 216] on div "Dog Soldiers 20% Off Labor Day Sale 2025" at bounding box center [168, 201] width 115 height 30
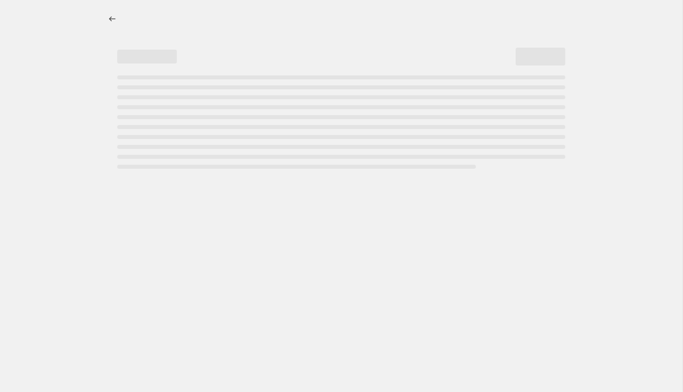
select select "percentage"
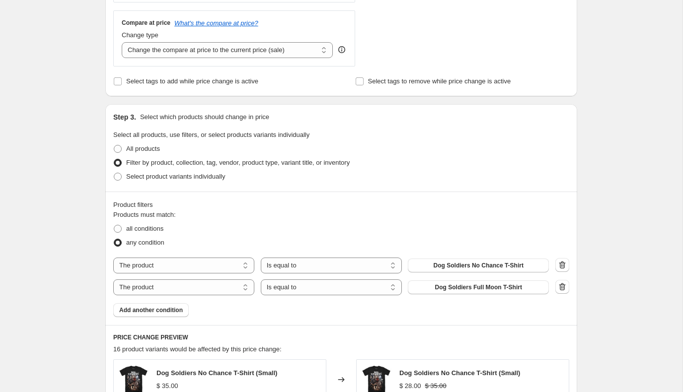
scroll to position [463, 0]
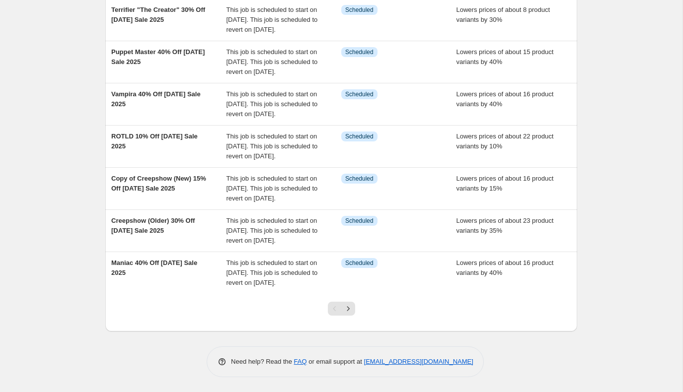
scroll to position [318, 0]
click at [347, 310] on icon "Next" at bounding box center [348, 309] width 10 height 10
click at [352, 308] on icon "Next" at bounding box center [348, 309] width 10 height 10
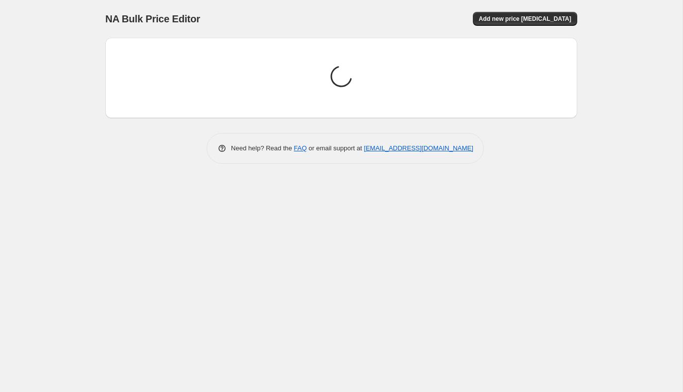
scroll to position [0, 0]
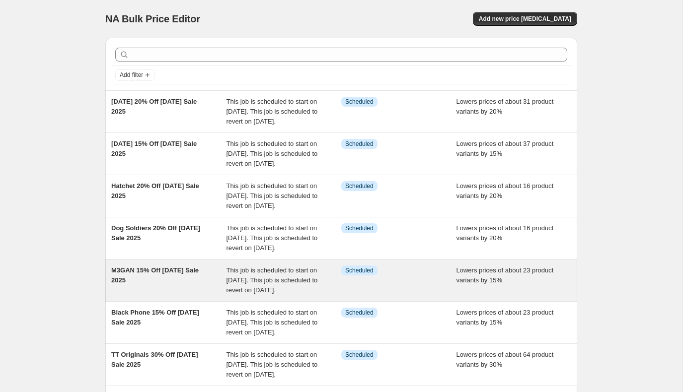
click at [180, 296] on div "M3GAN 15% Off Labor Day Sale 2025" at bounding box center [168, 281] width 115 height 30
select select "percentage"
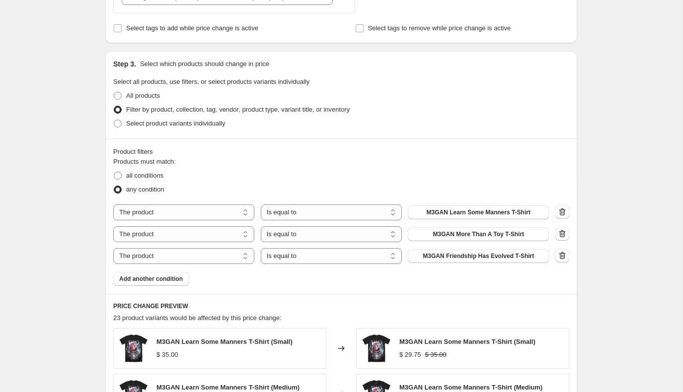
scroll to position [517, 0]
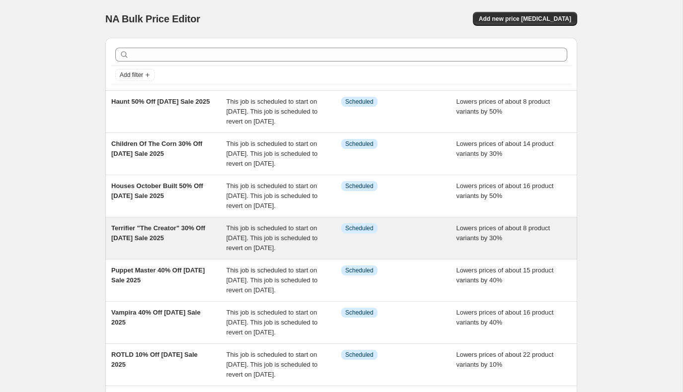
scroll to position [318, 0]
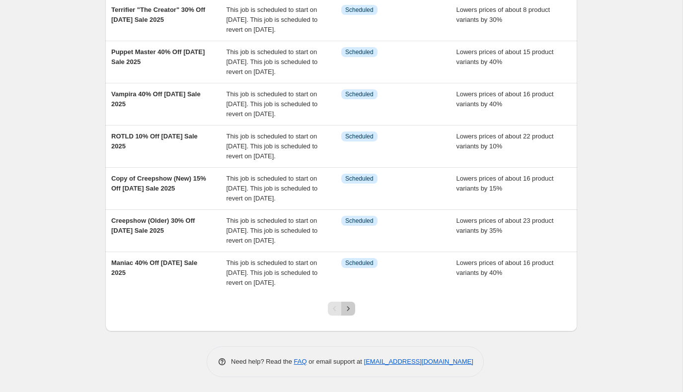
click at [351, 308] on icon "Next" at bounding box center [348, 309] width 10 height 10
click at [351, 312] on icon "Next" at bounding box center [348, 309] width 10 height 10
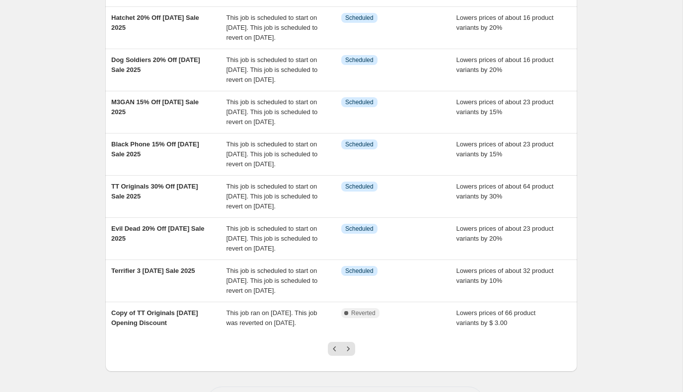
scroll to position [178, 0]
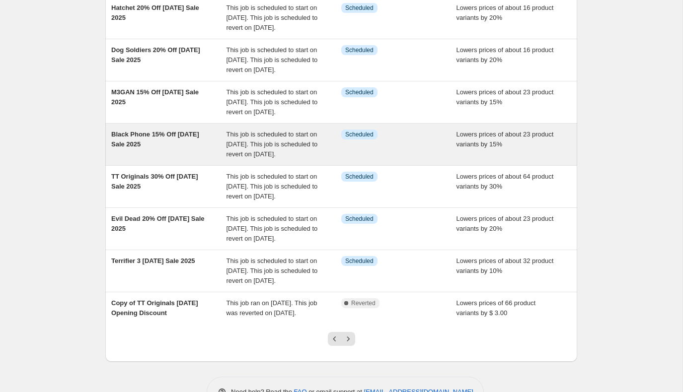
click at [167, 159] on div "Black Phone 15% Off Labor Day Sale 2025" at bounding box center [168, 145] width 115 height 30
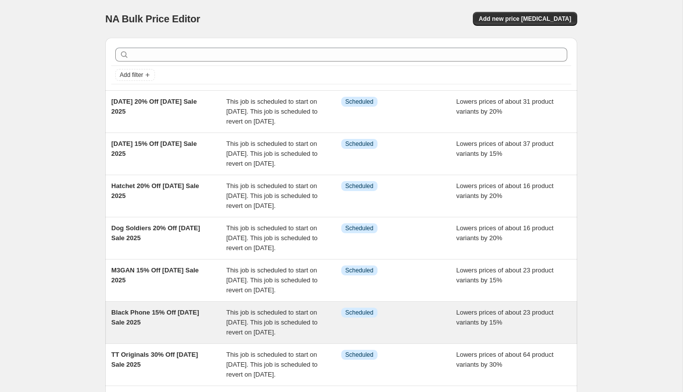
select select "percentage"
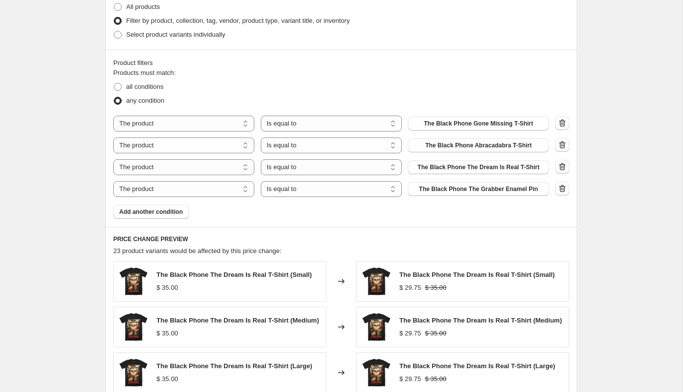
scroll to position [570, 0]
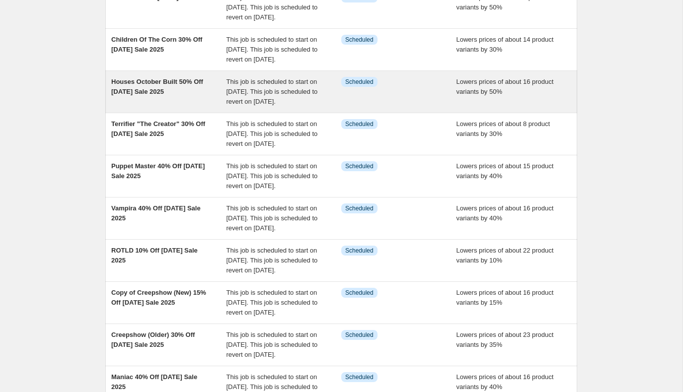
scroll to position [318, 0]
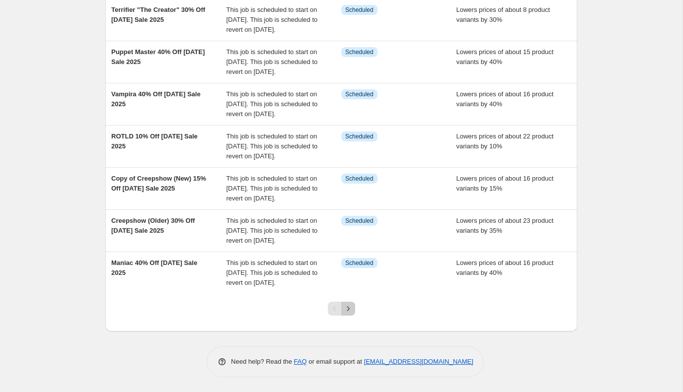
click at [354, 308] on button "Next" at bounding box center [348, 309] width 14 height 14
click at [348, 307] on icon "Next" at bounding box center [348, 308] width 2 height 4
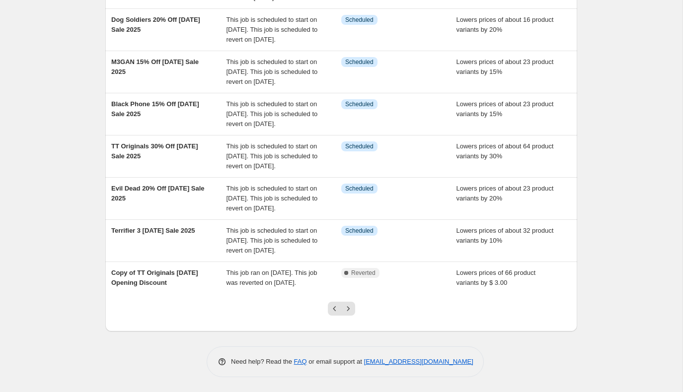
scroll to position [227, 0]
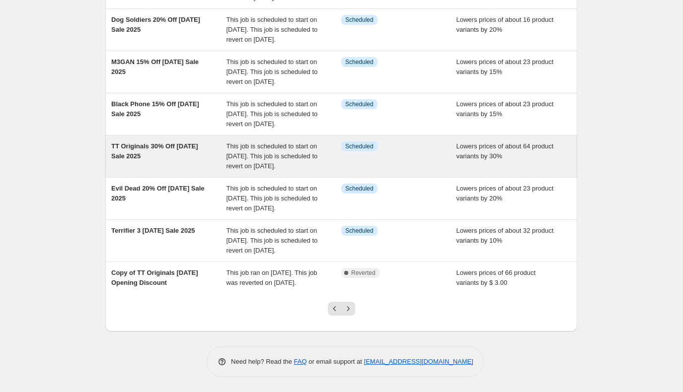
click at [165, 171] on div "TT Originals 30% Off Labor Day Sale 2025" at bounding box center [168, 157] width 115 height 30
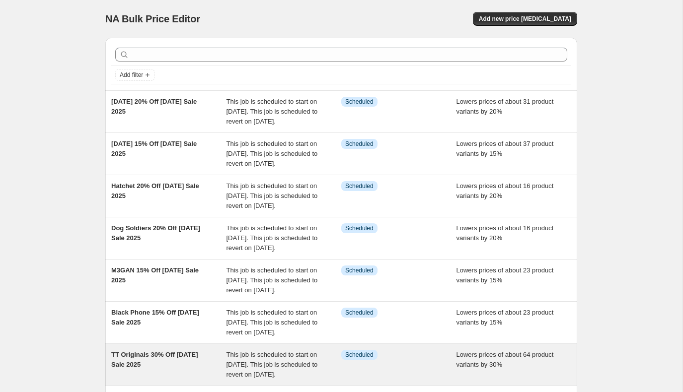
select select "percentage"
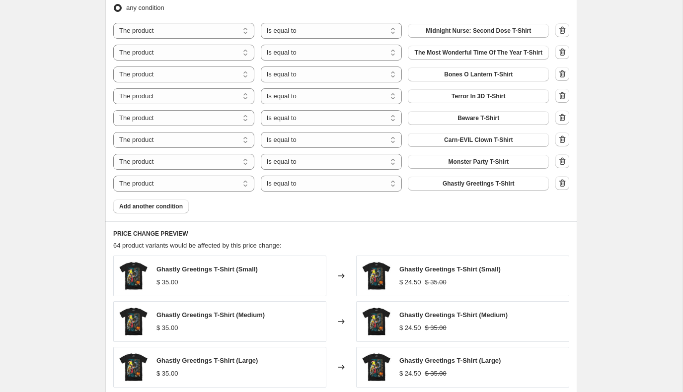
scroll to position [667, 0]
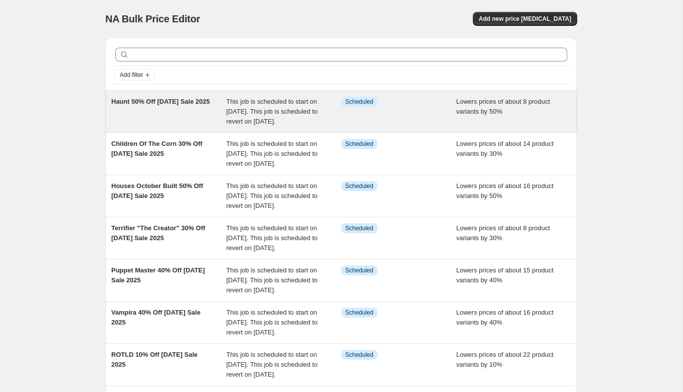
scroll to position [318, 0]
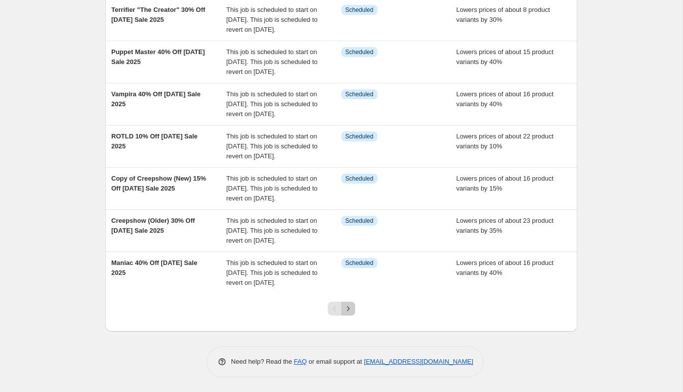
click at [348, 309] on icon "Next" at bounding box center [348, 309] width 10 height 10
click at [351, 308] on icon "Next" at bounding box center [348, 309] width 10 height 10
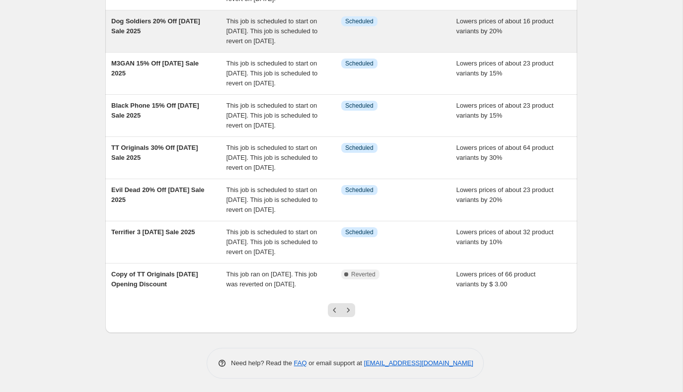
scroll to position [308, 0]
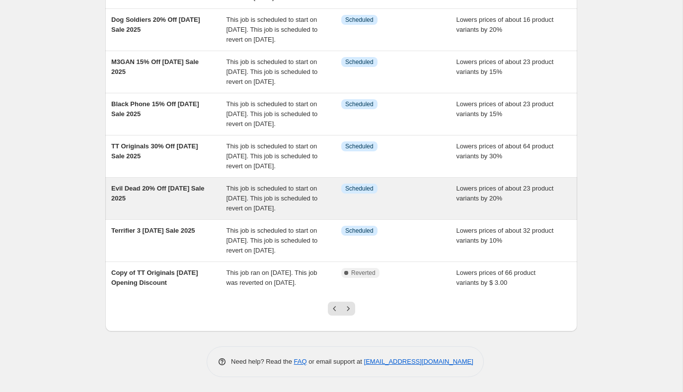
click at [174, 185] on span "Evil Dead 20% Off Labor Day Sale 2025" at bounding box center [157, 193] width 93 height 17
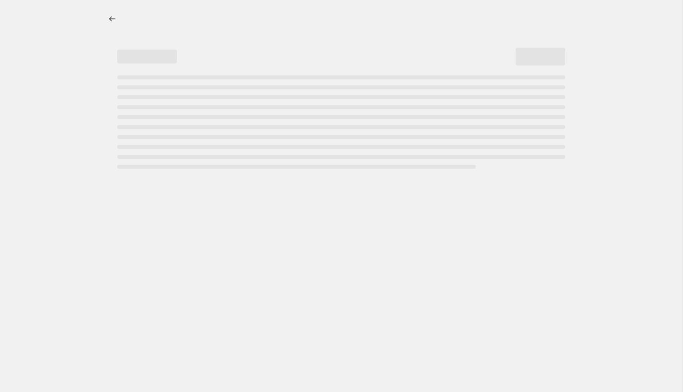
select select "percentage"
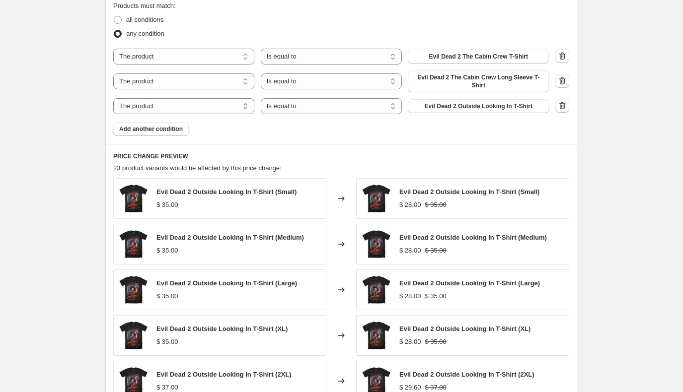
scroll to position [628, 0]
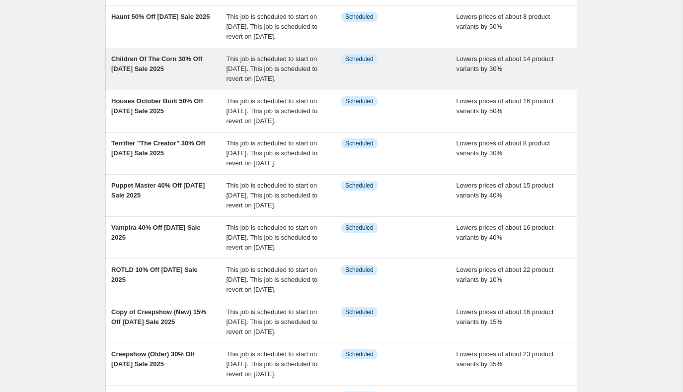
scroll to position [318, 0]
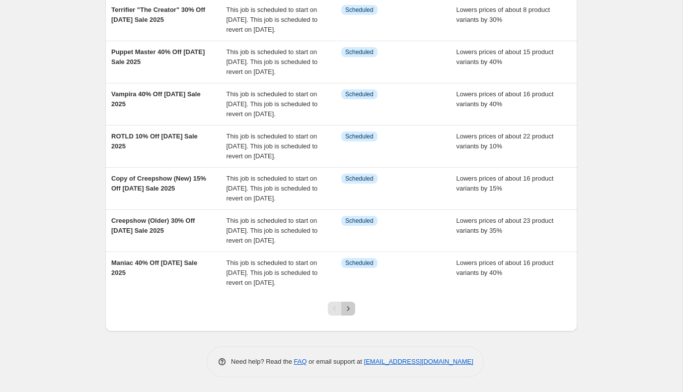
click at [347, 314] on button "Next" at bounding box center [348, 309] width 14 height 14
click at [351, 310] on icon "Next" at bounding box center [348, 309] width 10 height 10
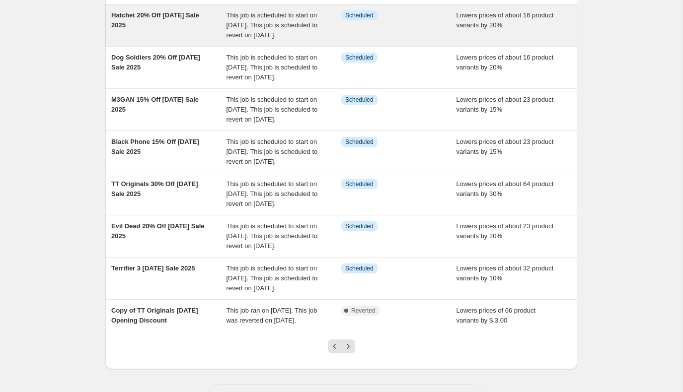
scroll to position [308, 0]
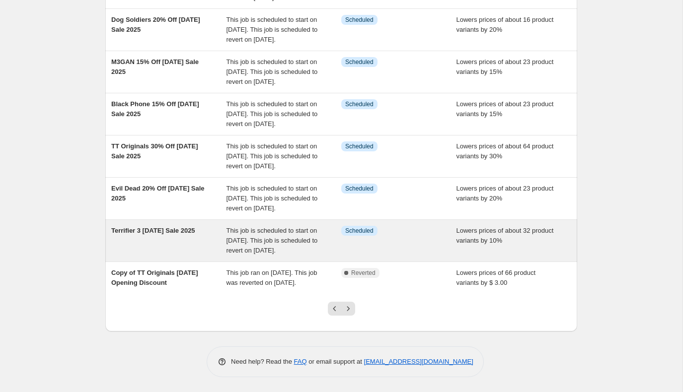
click at [181, 227] on span "Terrifier 3 Labor Day Sale 2025" at bounding box center [153, 230] width 84 height 7
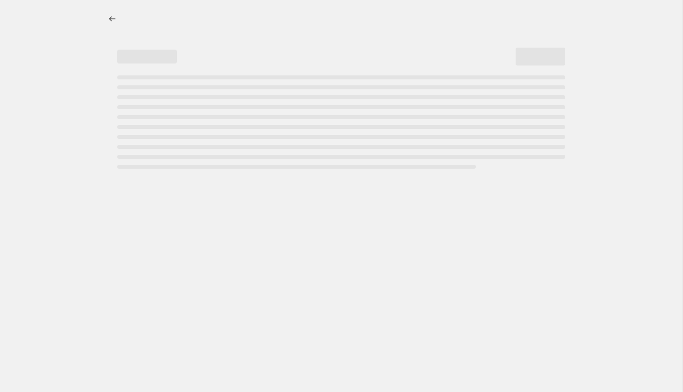
select select "percentage"
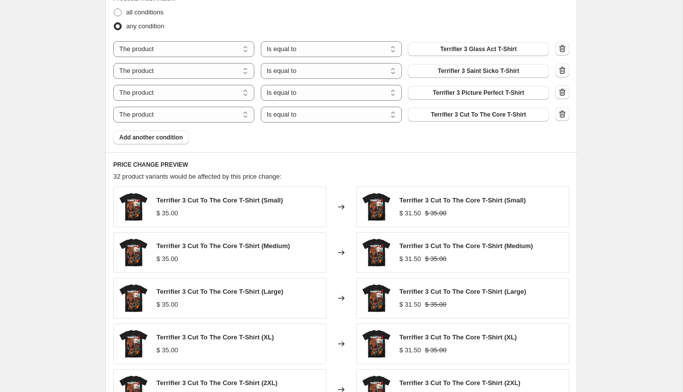
scroll to position [639, 0]
